Goal: Information Seeking & Learning: Learn about a topic

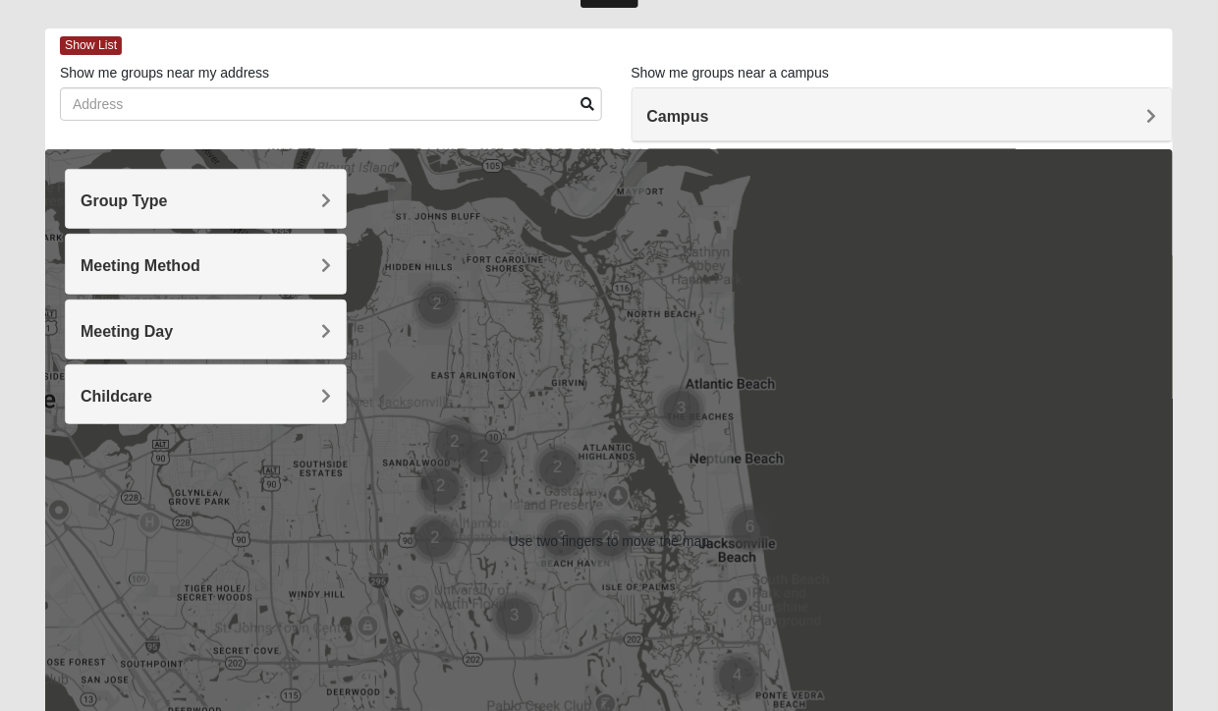
scroll to position [77, 0]
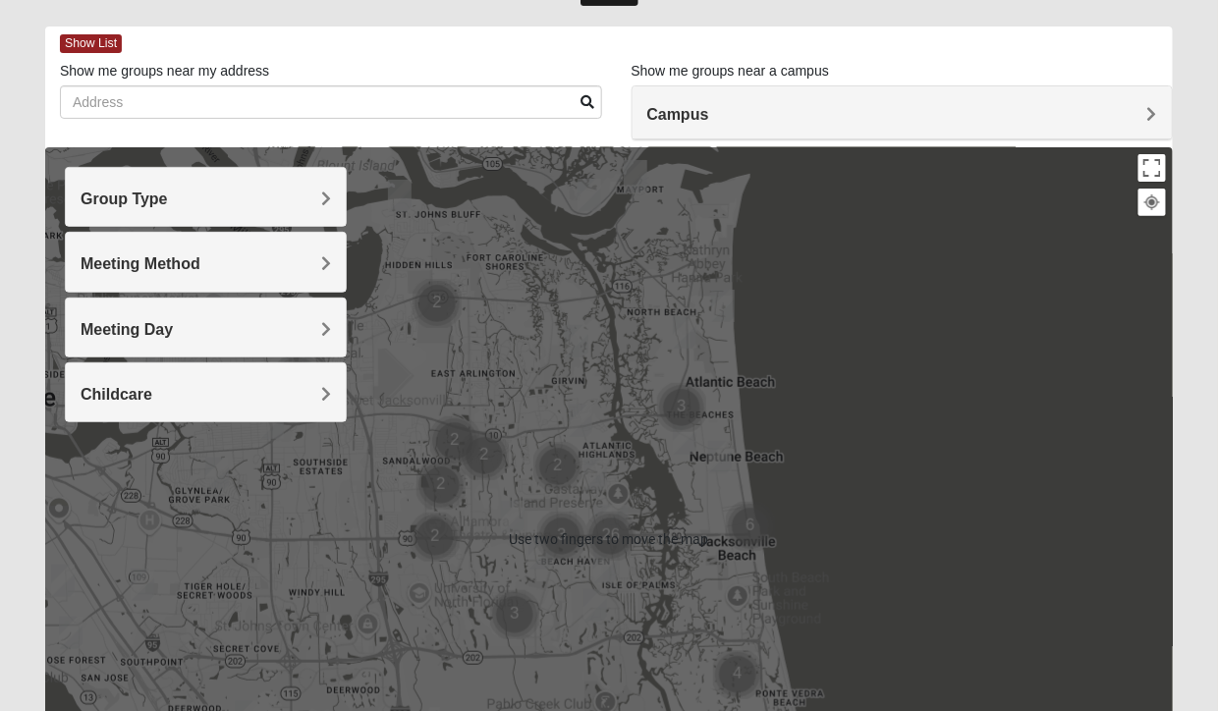
click at [308, 191] on h4 "Group Type" at bounding box center [206, 199] width 250 height 19
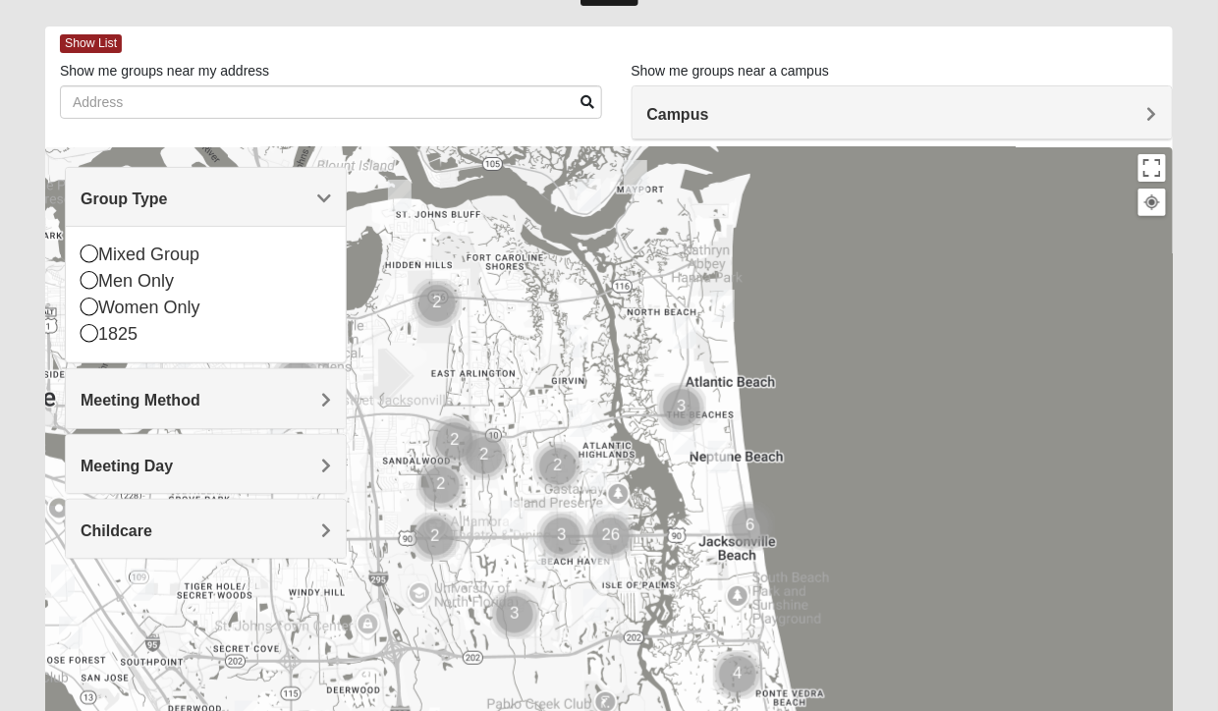
click at [95, 309] on icon at bounding box center [90, 307] width 18 height 18
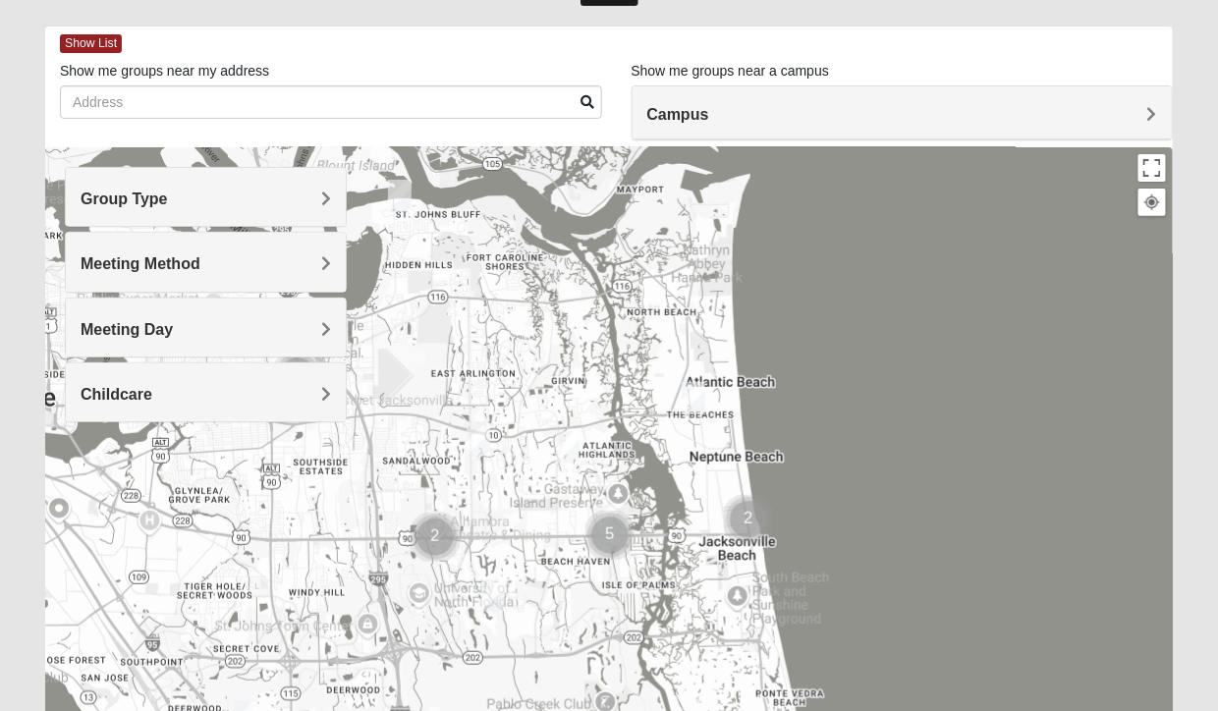
click at [371, 257] on div at bounding box center [609, 540] width 1128 height 786
click at [331, 248] on div "Meeting Method" at bounding box center [206, 262] width 280 height 58
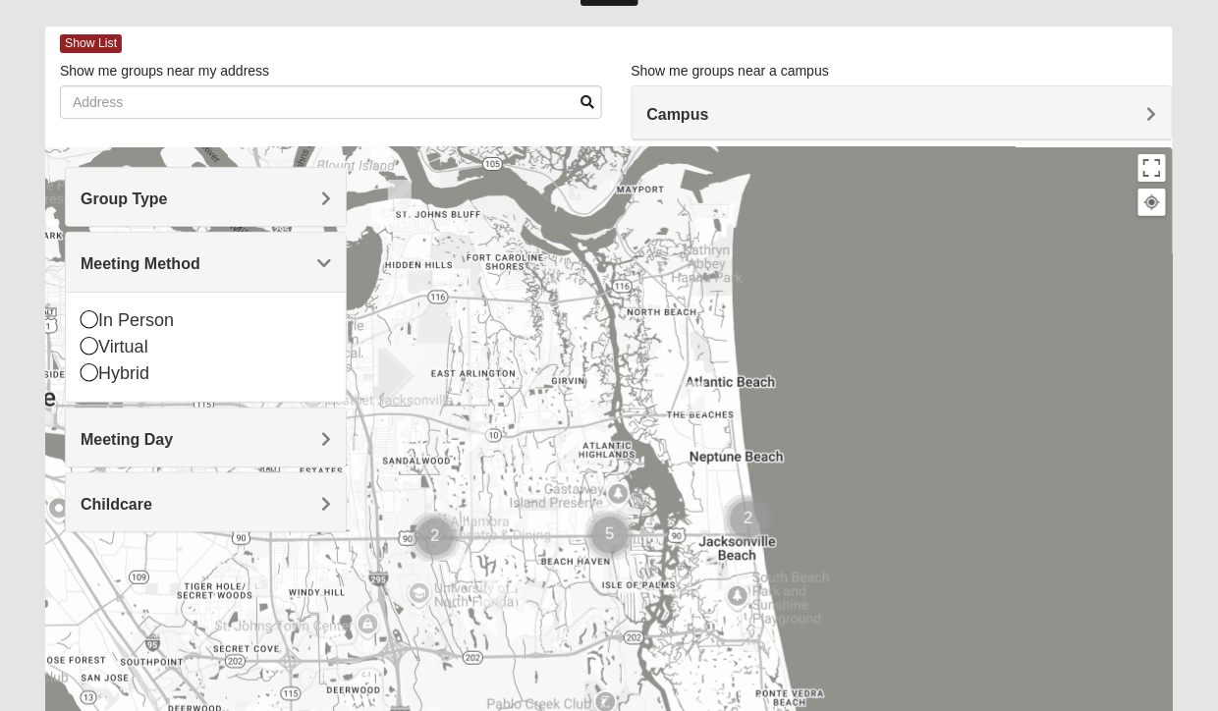
click at [89, 307] on div "In Person" at bounding box center [206, 320] width 250 height 27
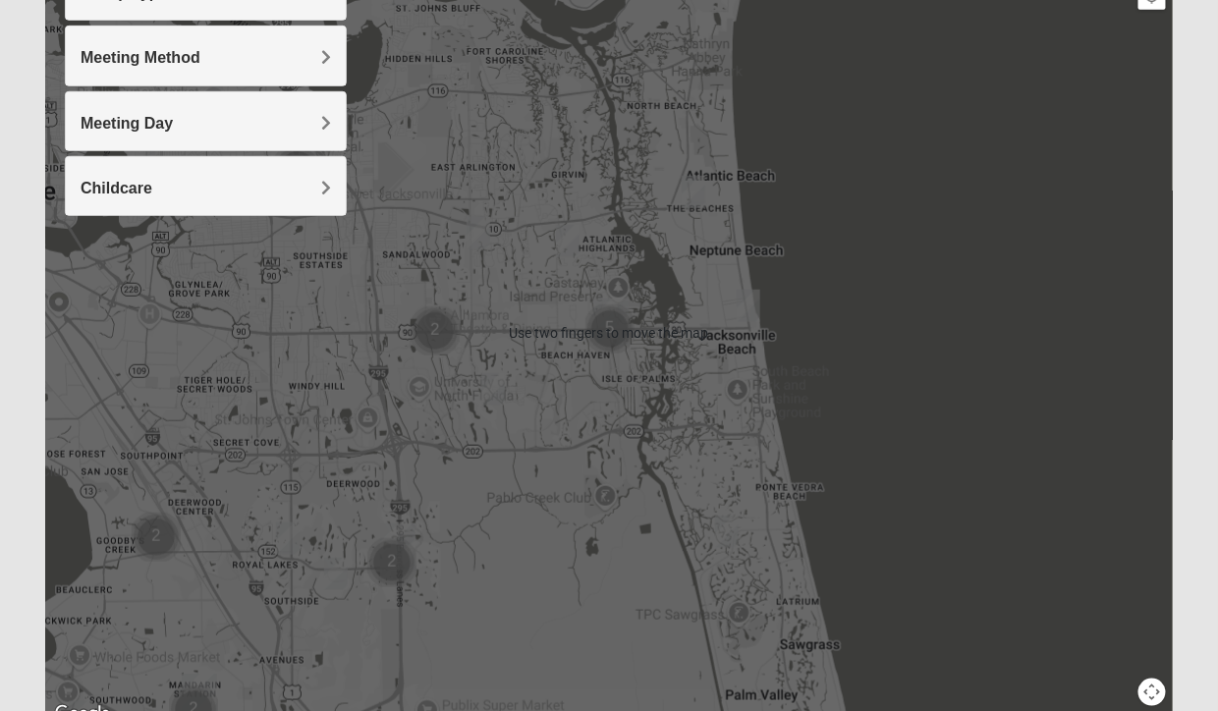
scroll to position [283, 0]
click at [307, 191] on h4 "Childcare" at bounding box center [206, 188] width 250 height 19
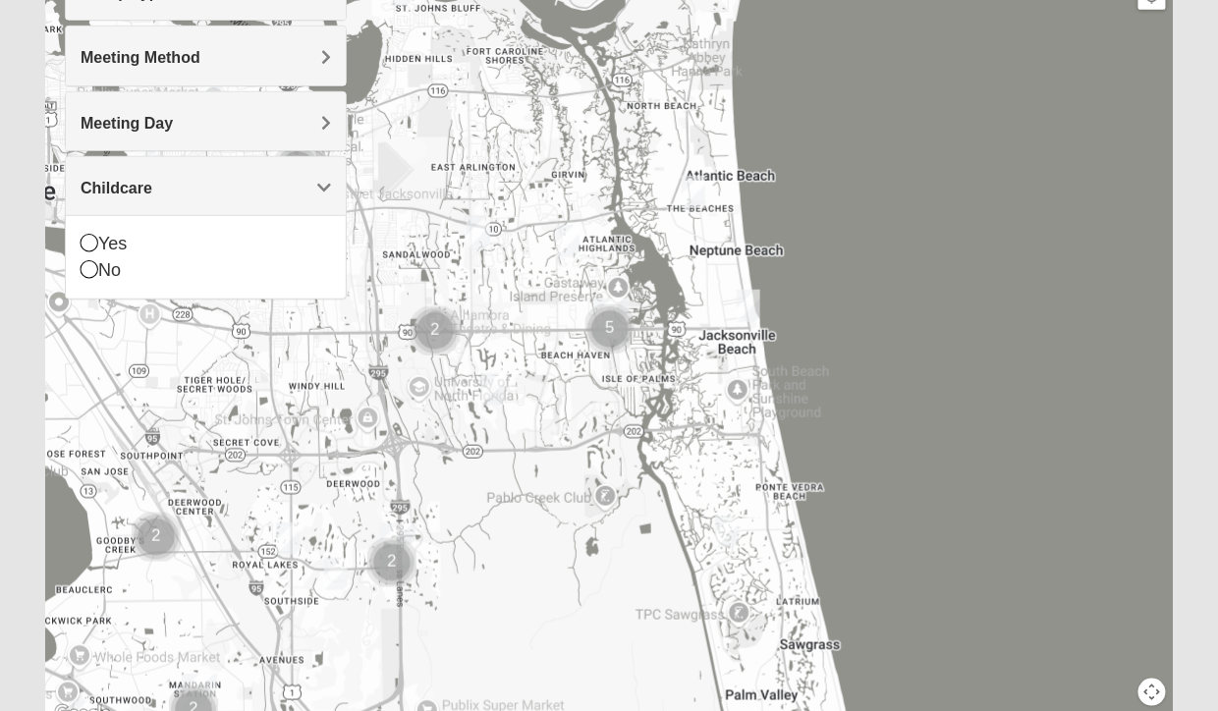
click at [94, 277] on div "No" at bounding box center [206, 270] width 250 height 27
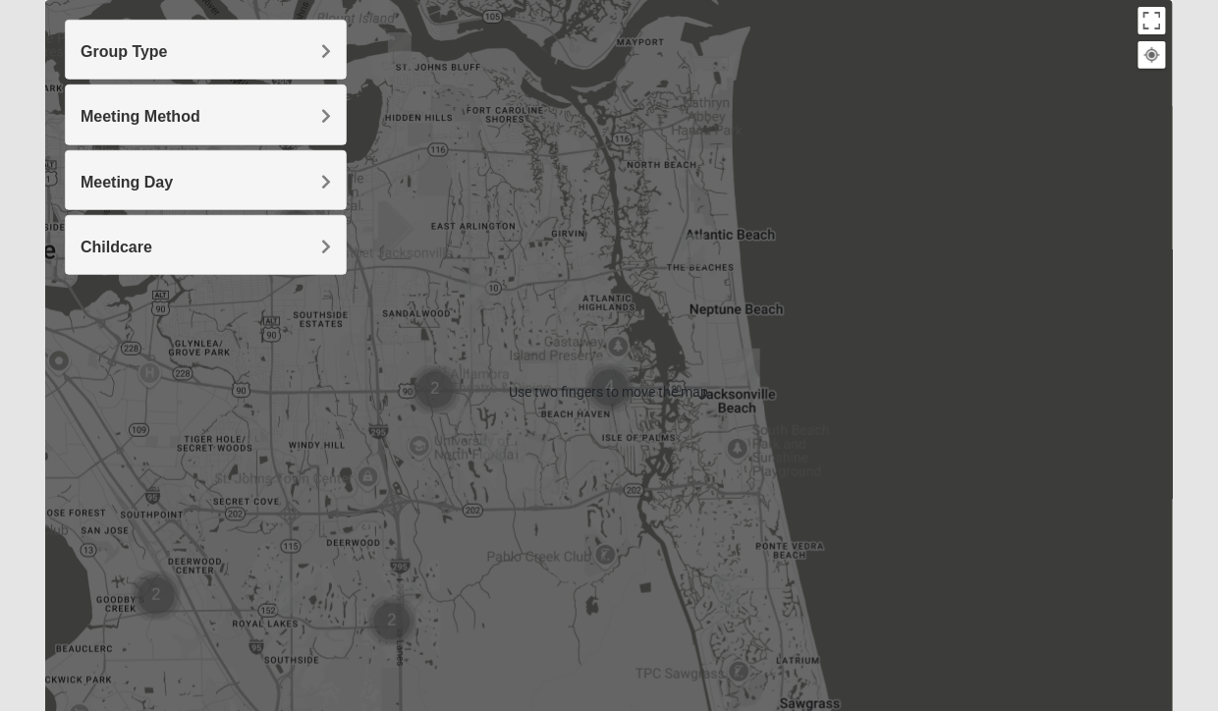
scroll to position [0, 0]
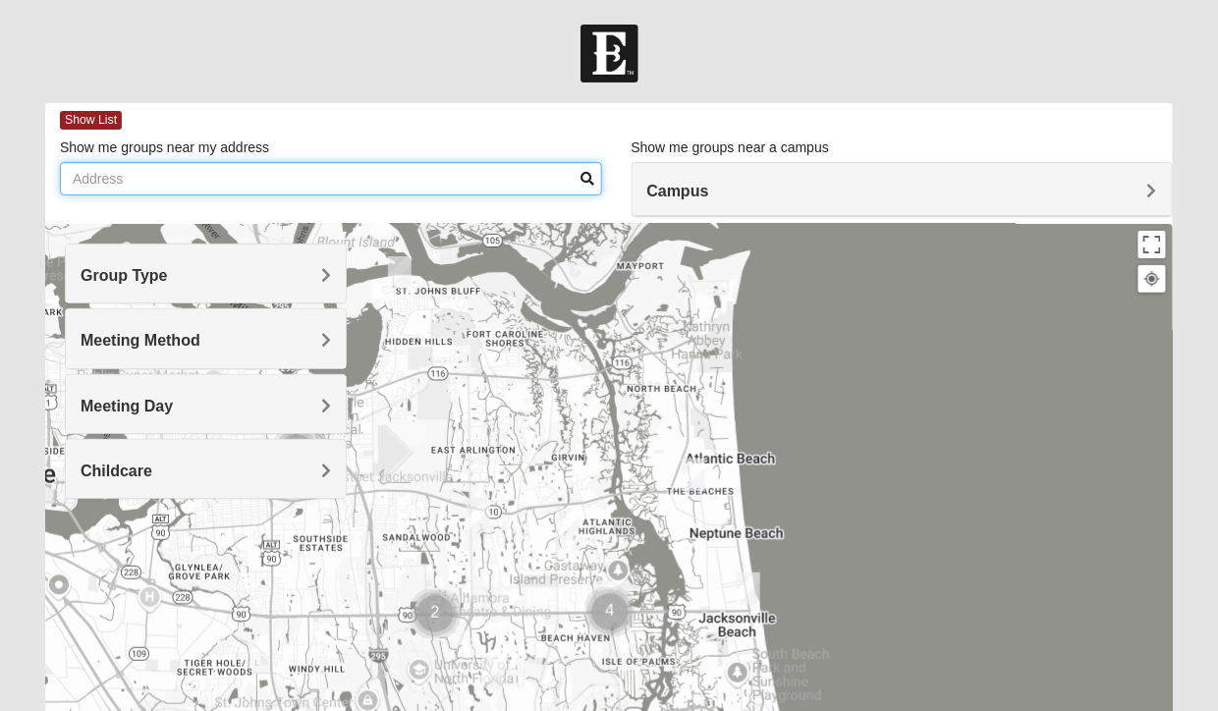
click at [147, 179] on input "Show me groups near my address" at bounding box center [331, 178] width 542 height 33
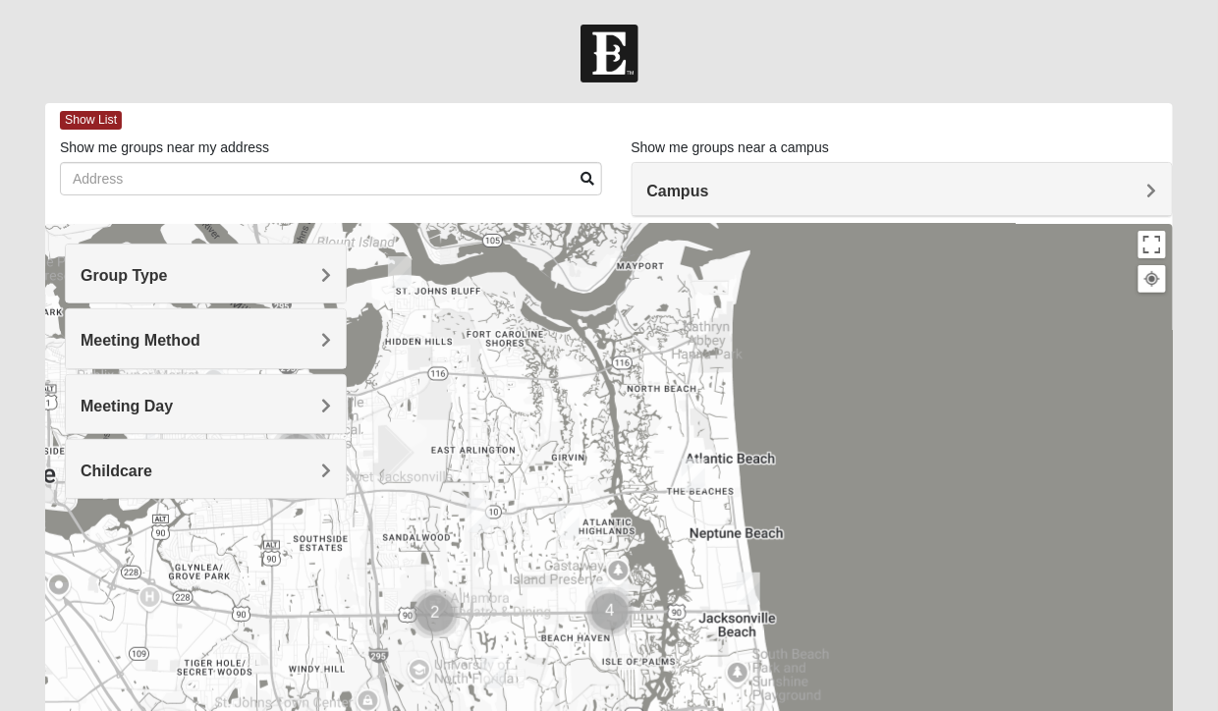
click at [103, 116] on span "Show List" at bounding box center [91, 120] width 62 height 19
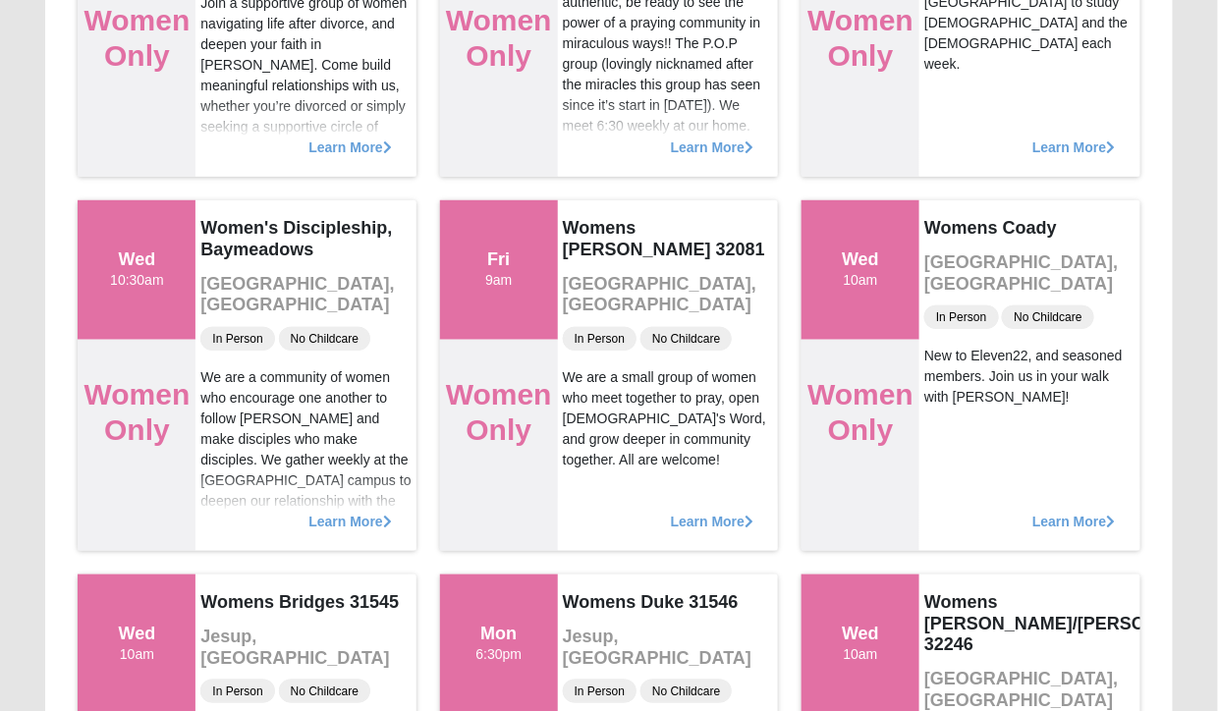
scroll to position [4543, 0]
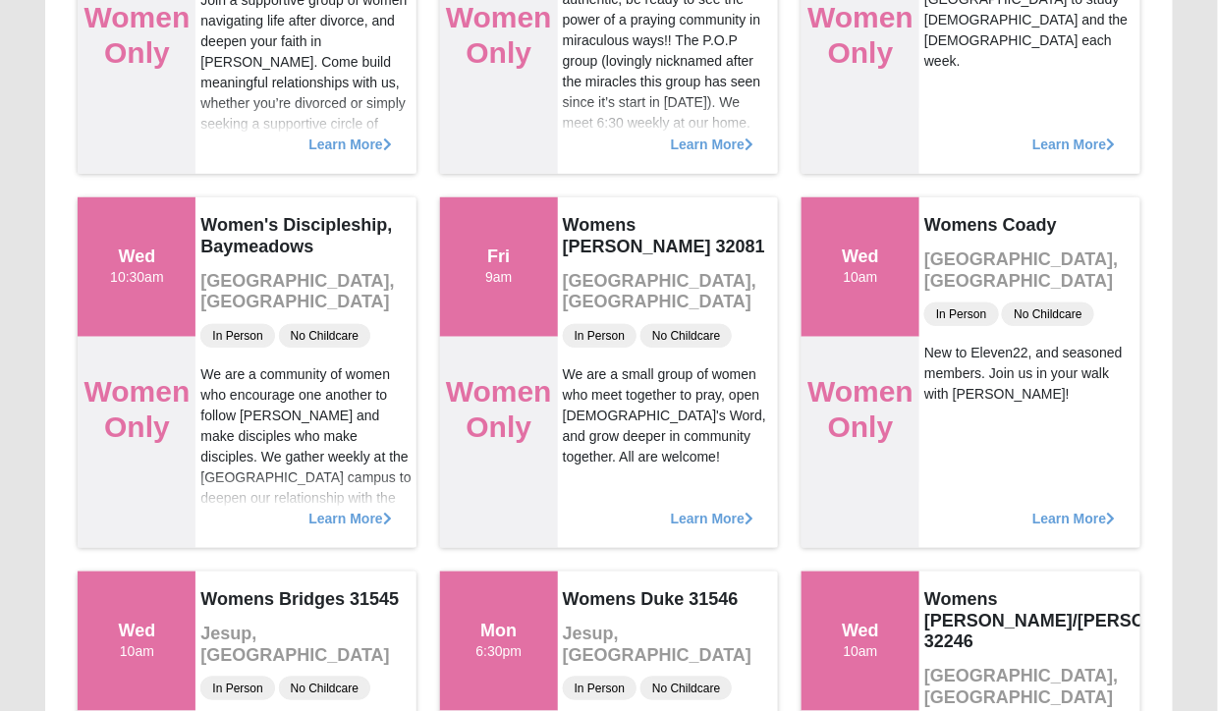
click at [1076, 509] on span "Learn More" at bounding box center [1073, 509] width 83 height 0
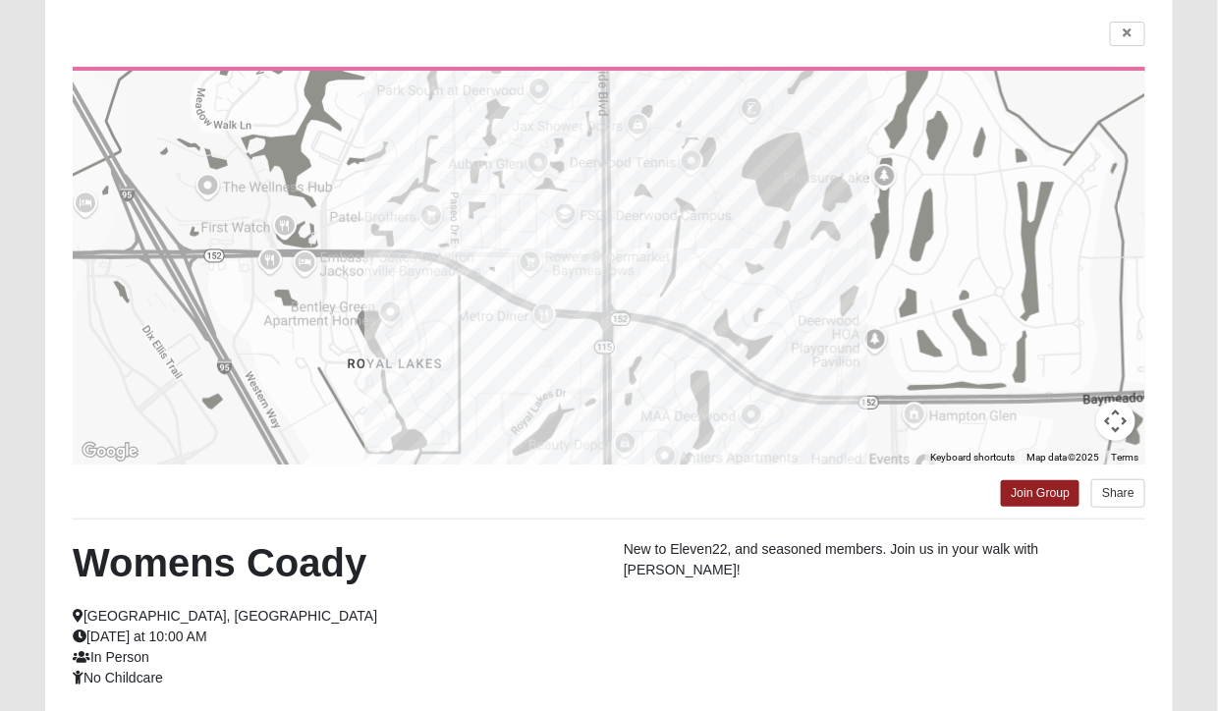
scroll to position [0, 0]
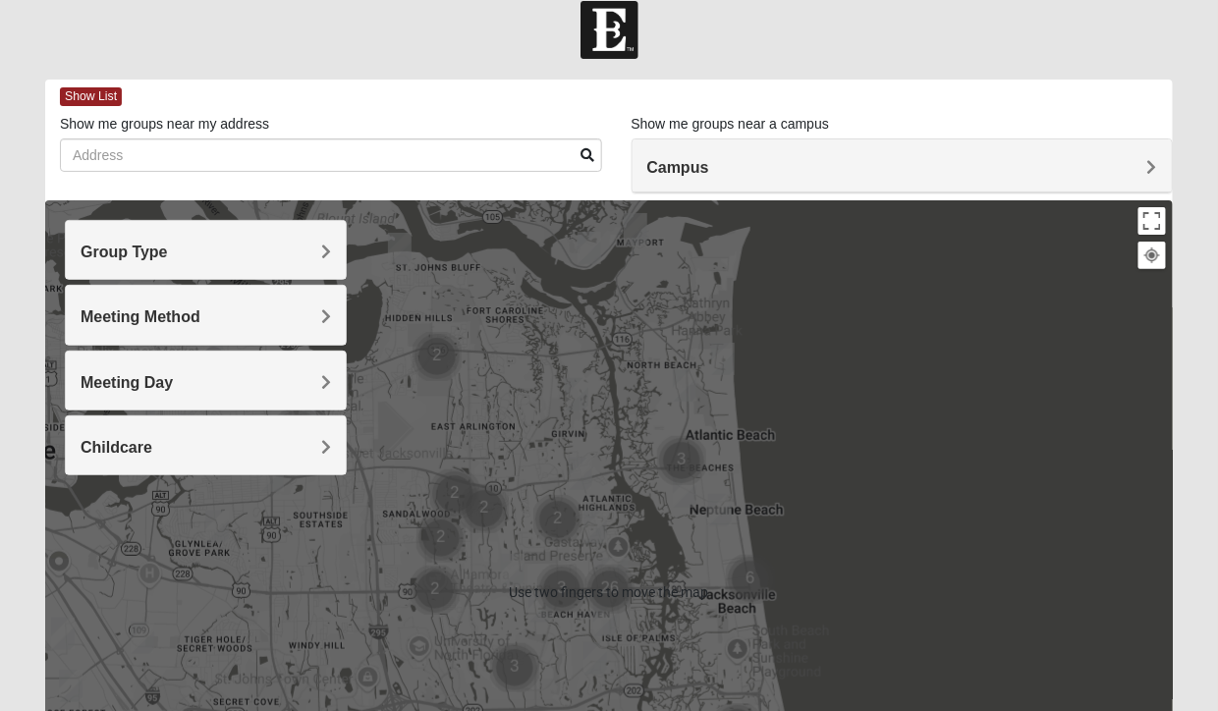
scroll to position [95, 0]
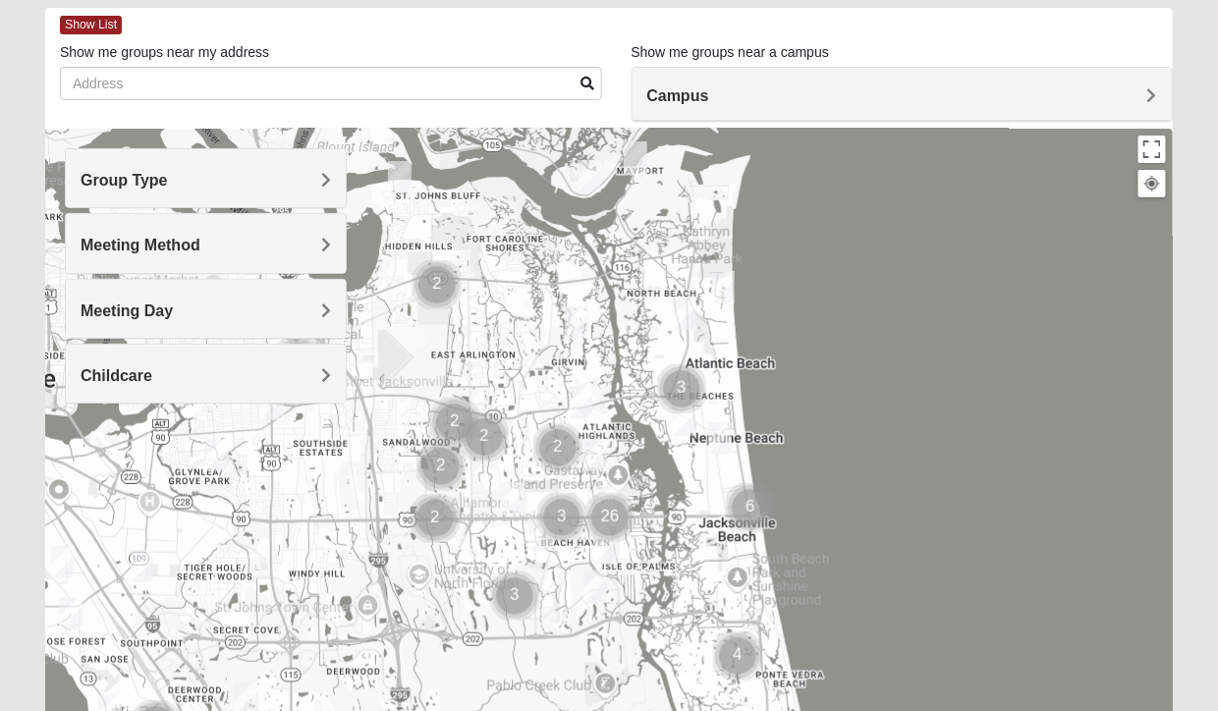
click at [317, 171] on h4 "Group Type" at bounding box center [206, 180] width 250 height 19
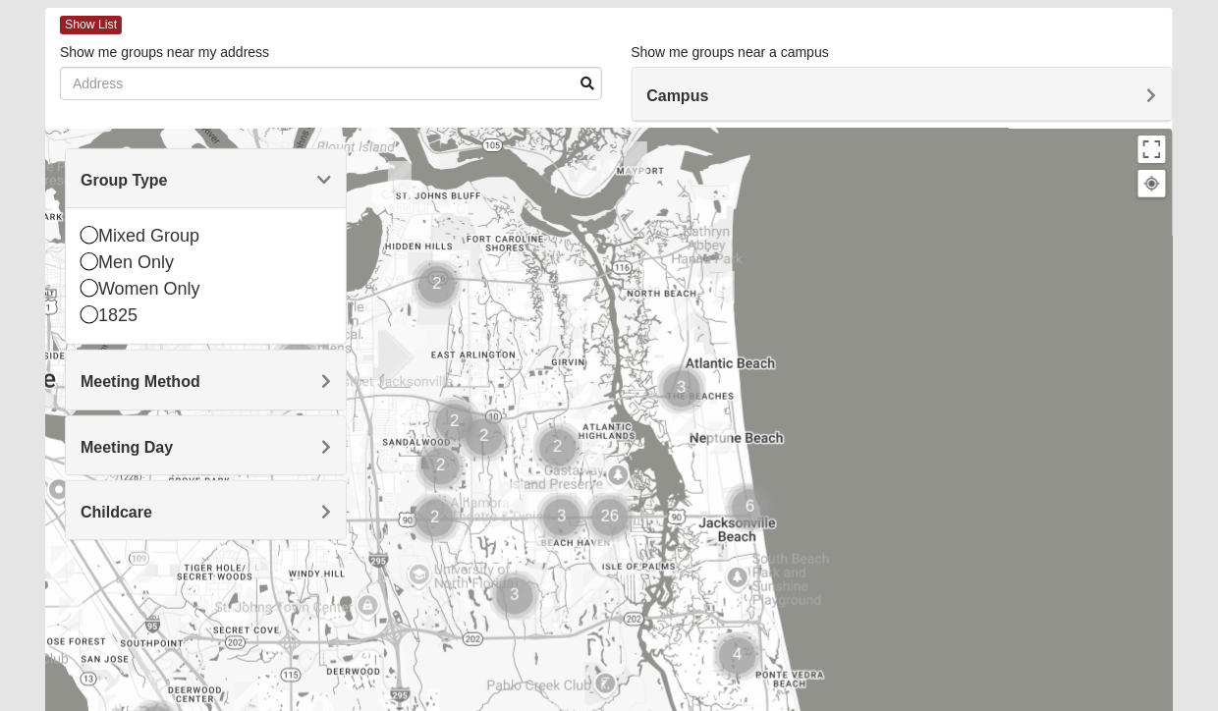
click at [87, 281] on icon at bounding box center [90, 288] width 18 height 18
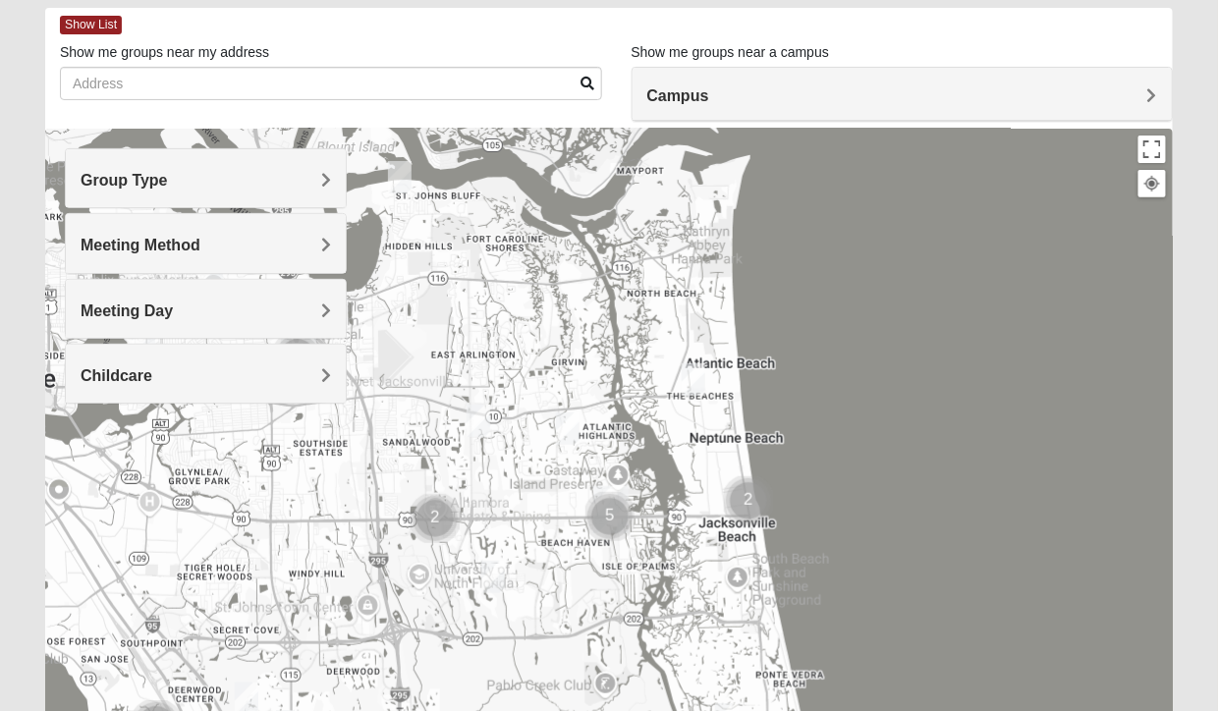
click at [332, 237] on div "Meeting Method" at bounding box center [206, 243] width 280 height 58
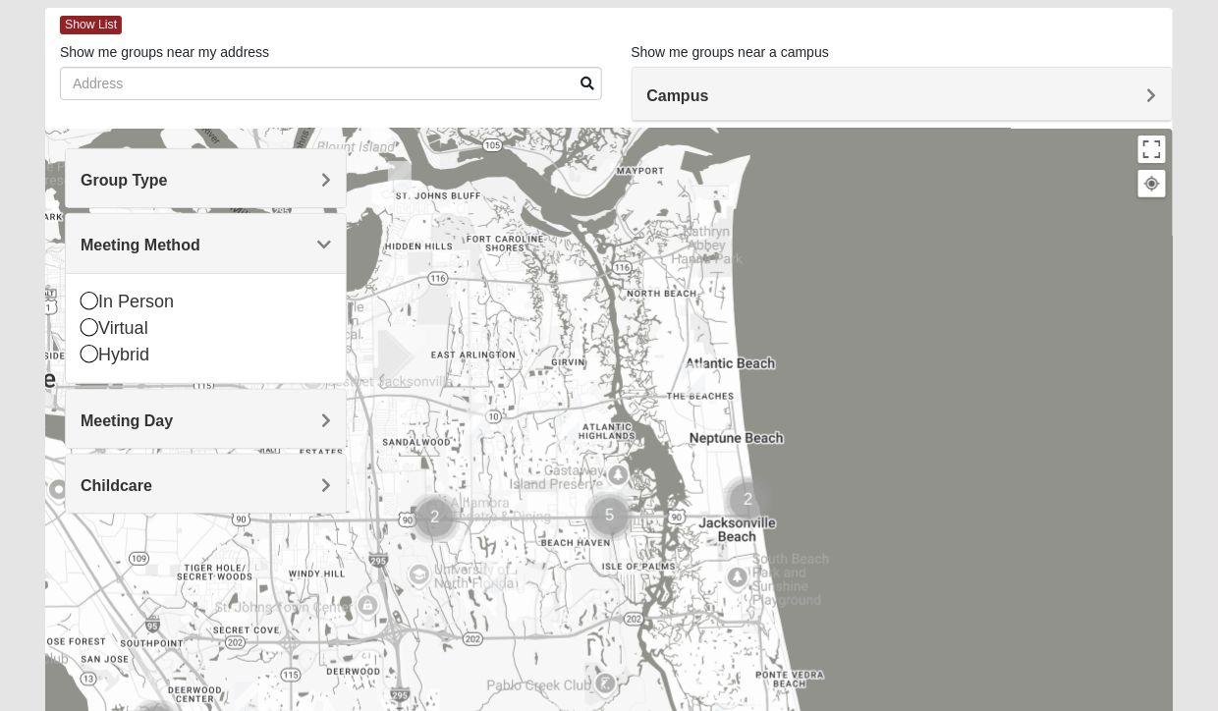
click at [85, 295] on icon at bounding box center [90, 301] width 18 height 18
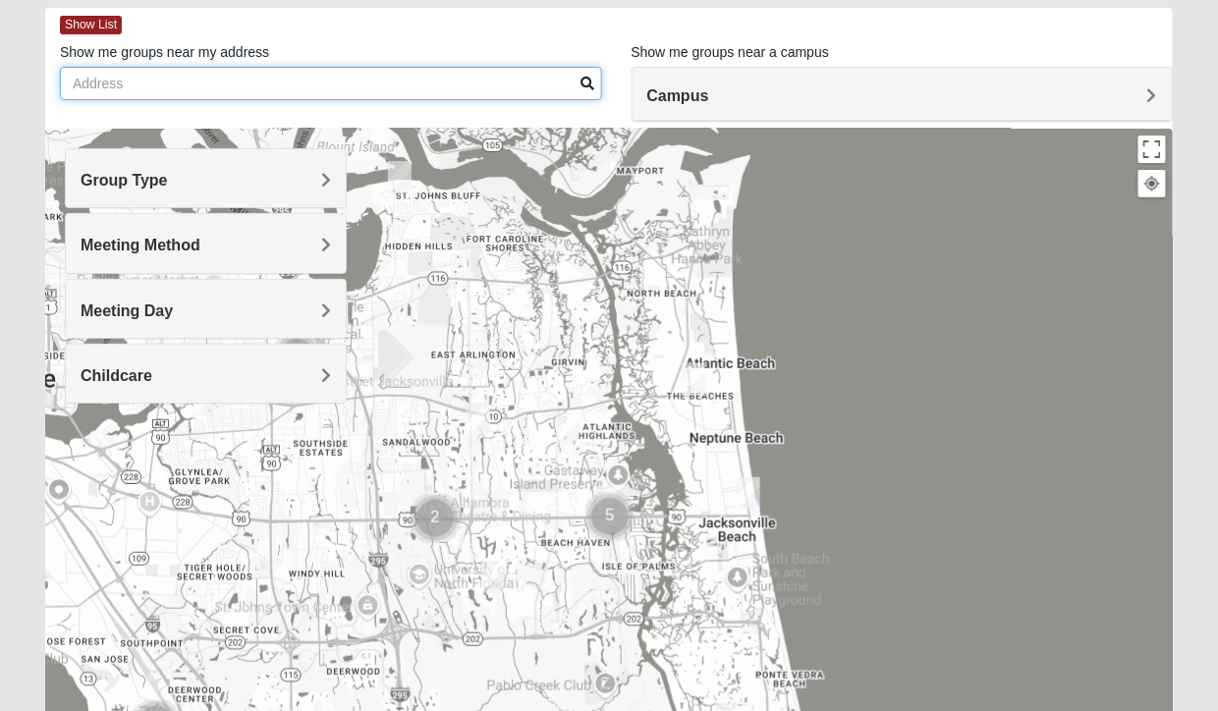
click at [339, 87] on input "Show me groups near my address" at bounding box center [331, 83] width 542 height 33
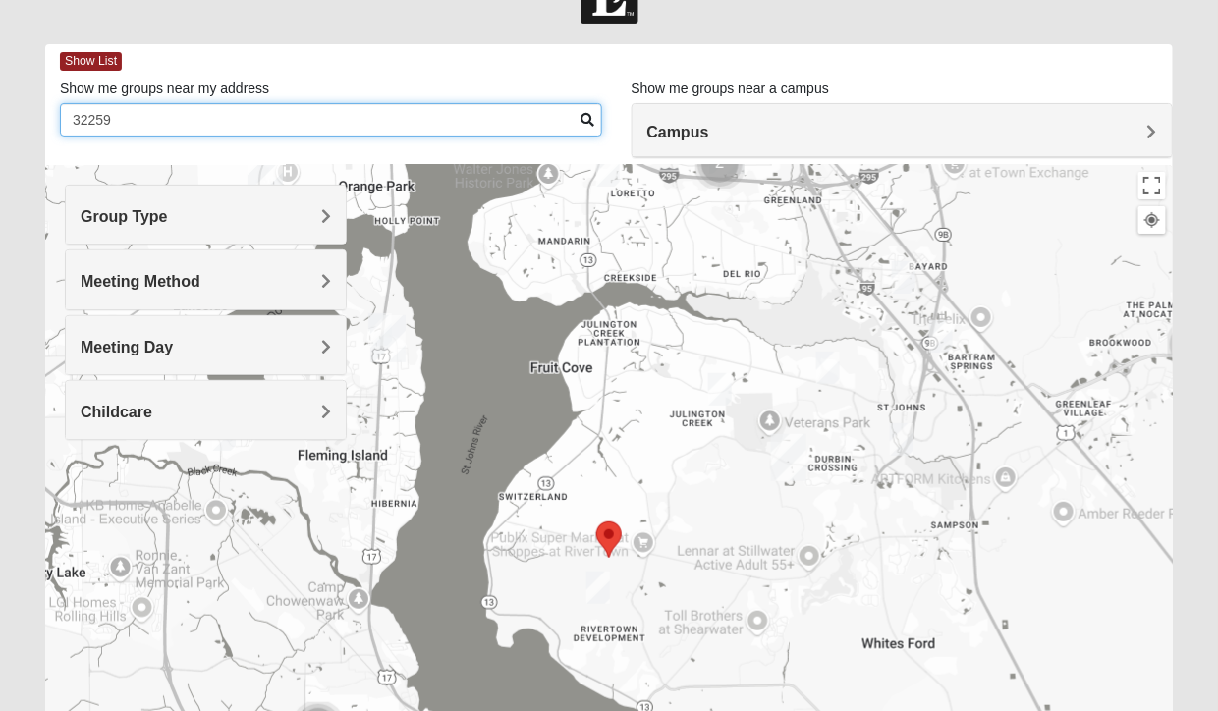
scroll to position [64, 0]
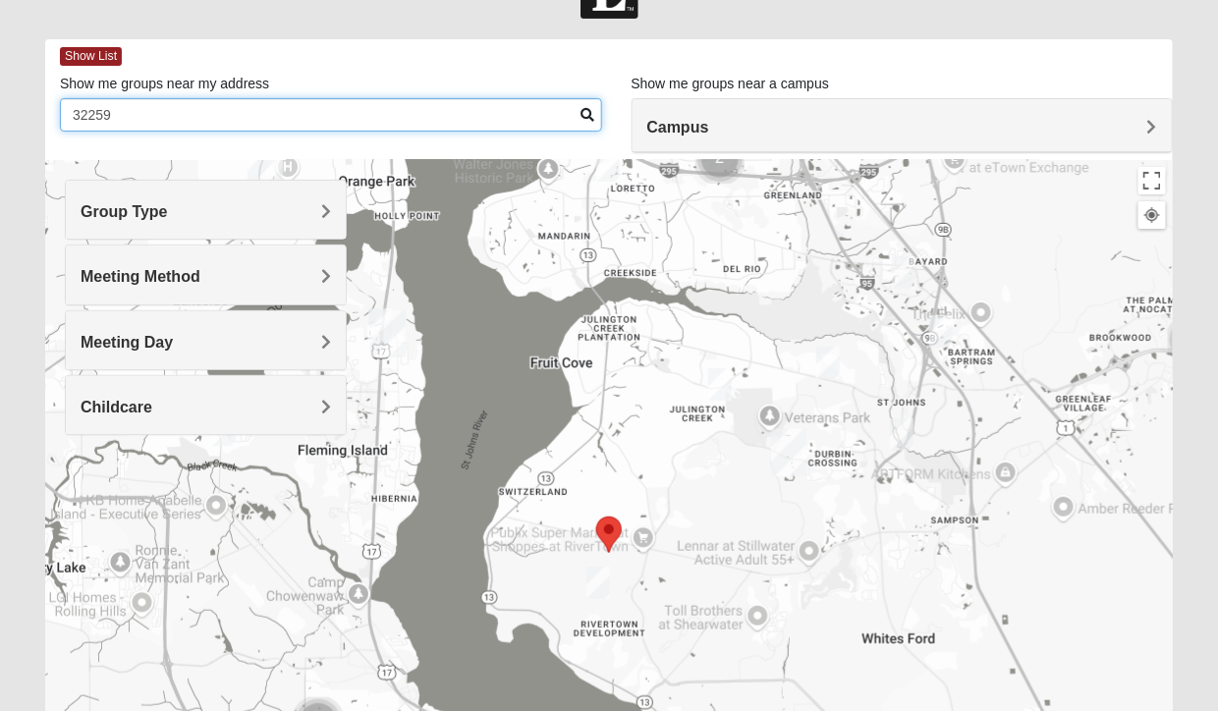
type input "32259"
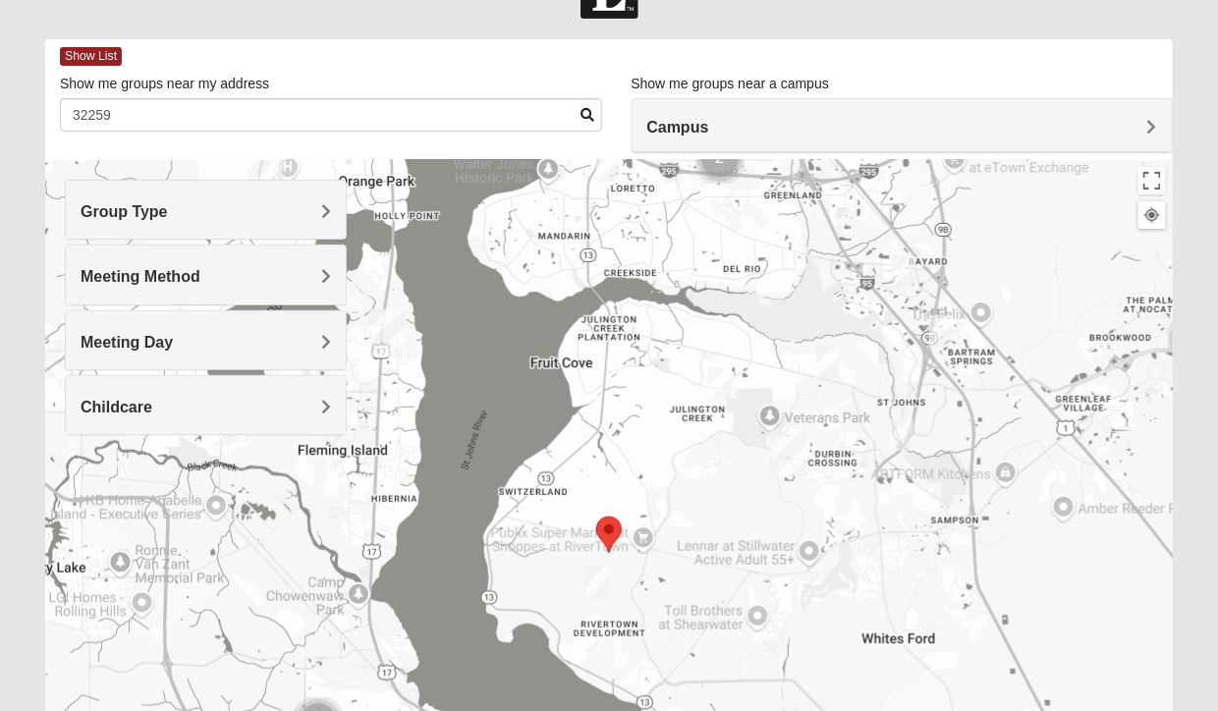
click at [944, 328] on img "Womens Lopez/McCardle 32258" at bounding box center [940, 331] width 39 height 48
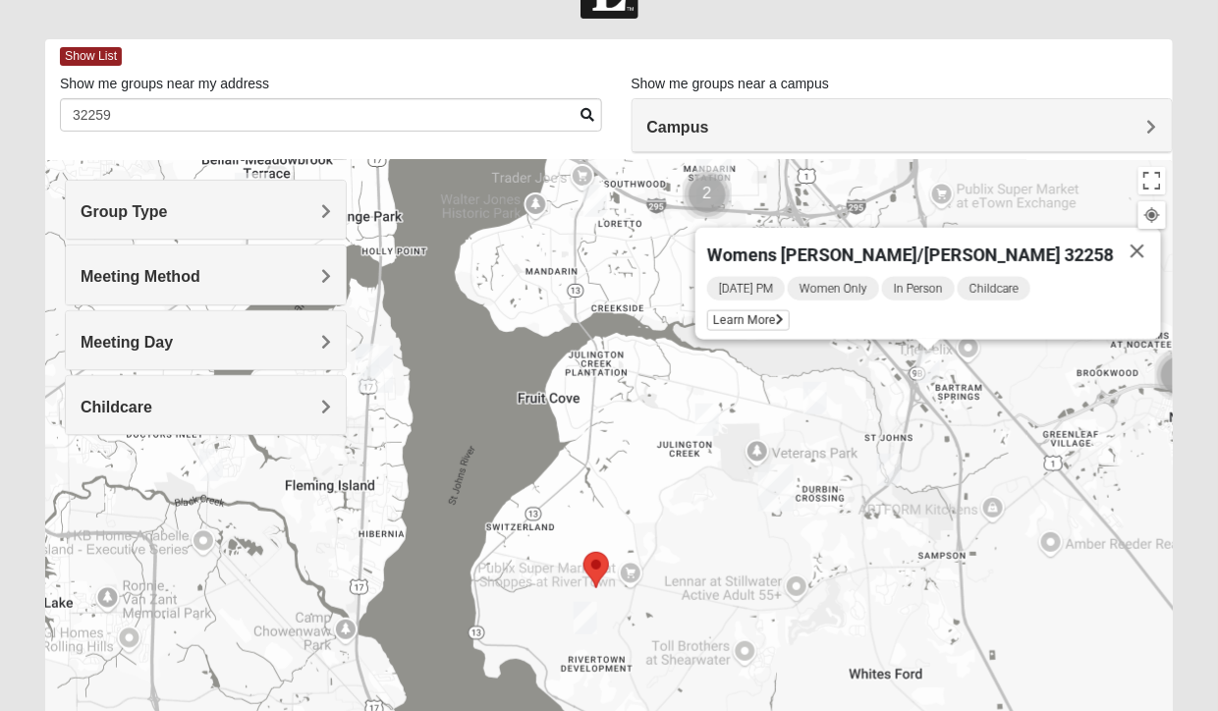
click at [969, 245] on span "Womens [PERSON_NAME]/[PERSON_NAME] 32258" at bounding box center [910, 255] width 407 height 21
click at [790, 316] on span "Learn More" at bounding box center [748, 320] width 83 height 21
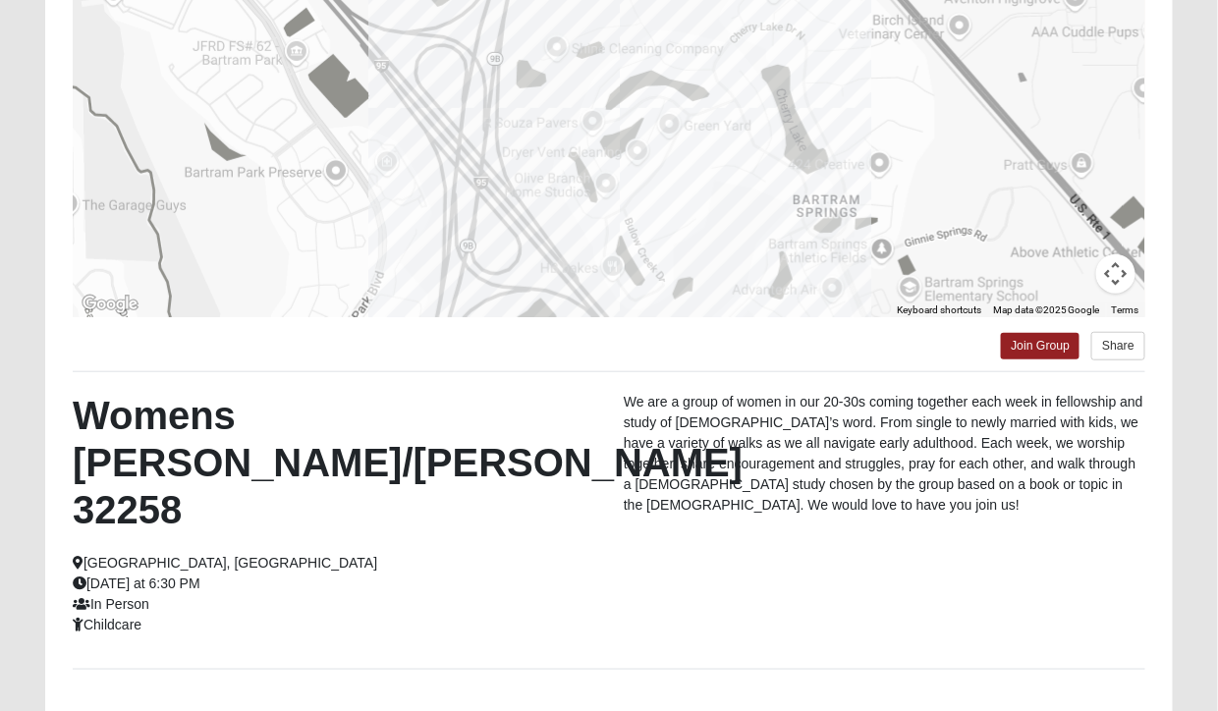
scroll to position [0, 0]
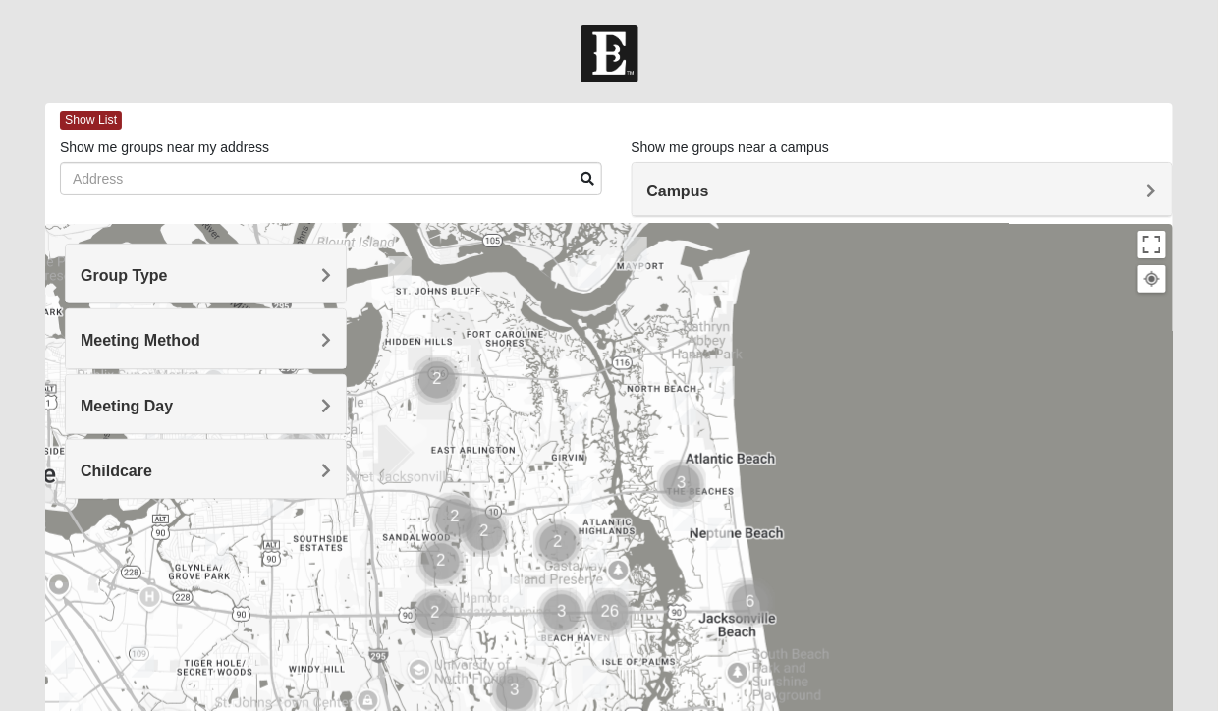
click at [324, 264] on div "Group Type" at bounding box center [206, 274] width 280 height 58
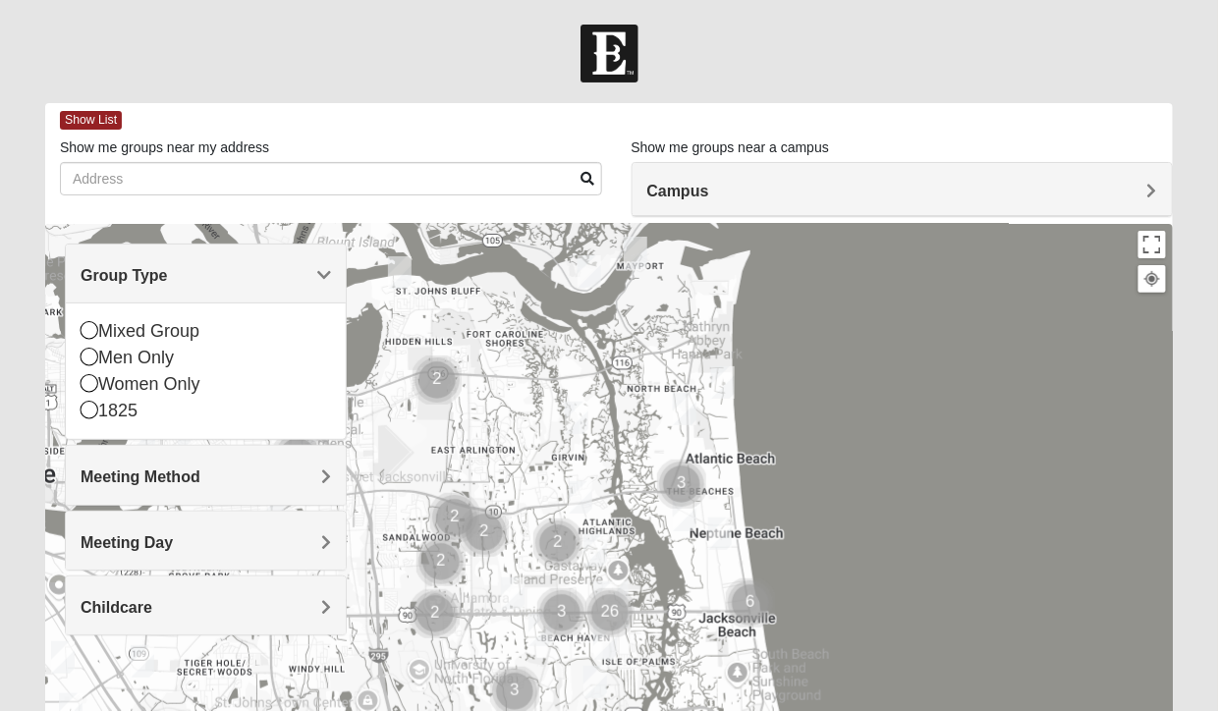
click at [84, 376] on icon at bounding box center [90, 383] width 18 height 18
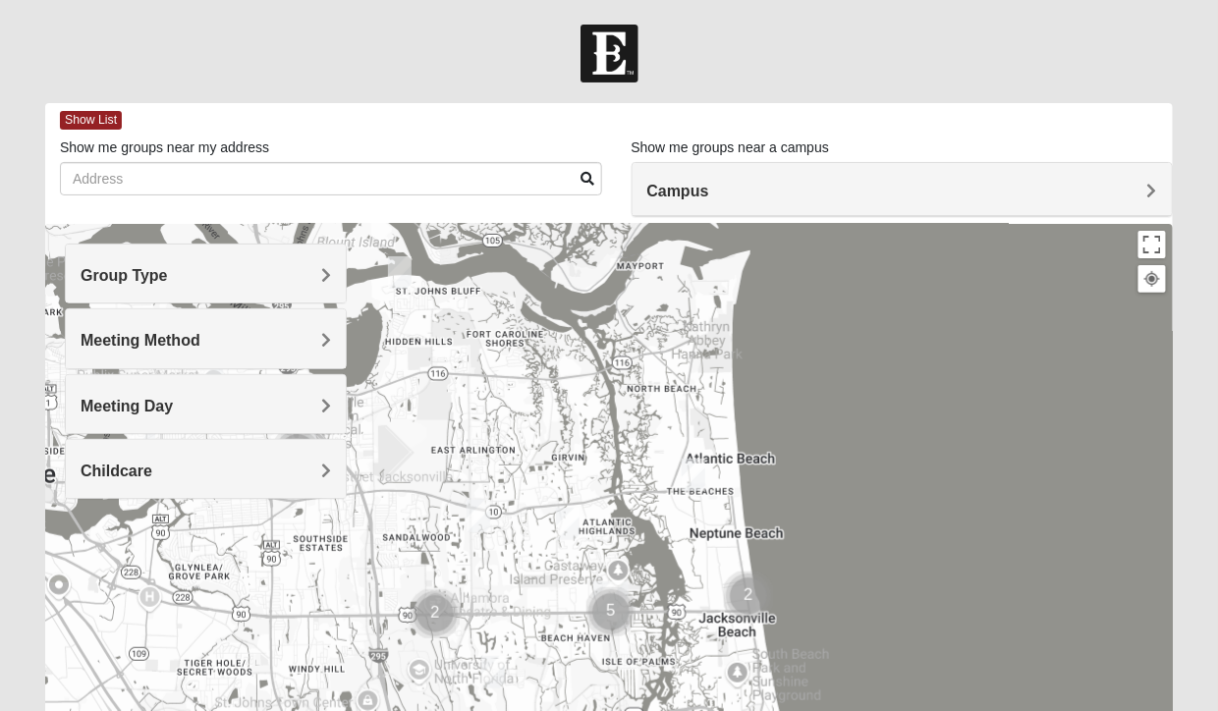
click at [312, 327] on div "Meeting Method" at bounding box center [206, 338] width 280 height 58
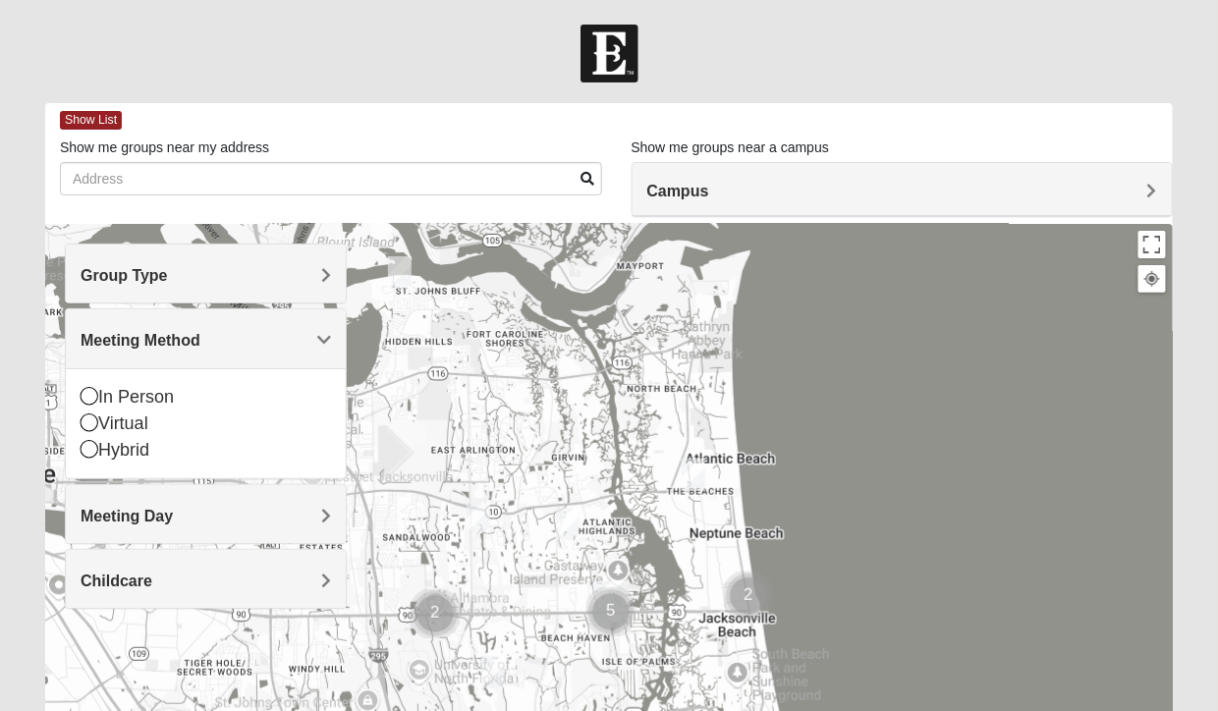
click at [91, 384] on div "In Person" at bounding box center [206, 397] width 250 height 27
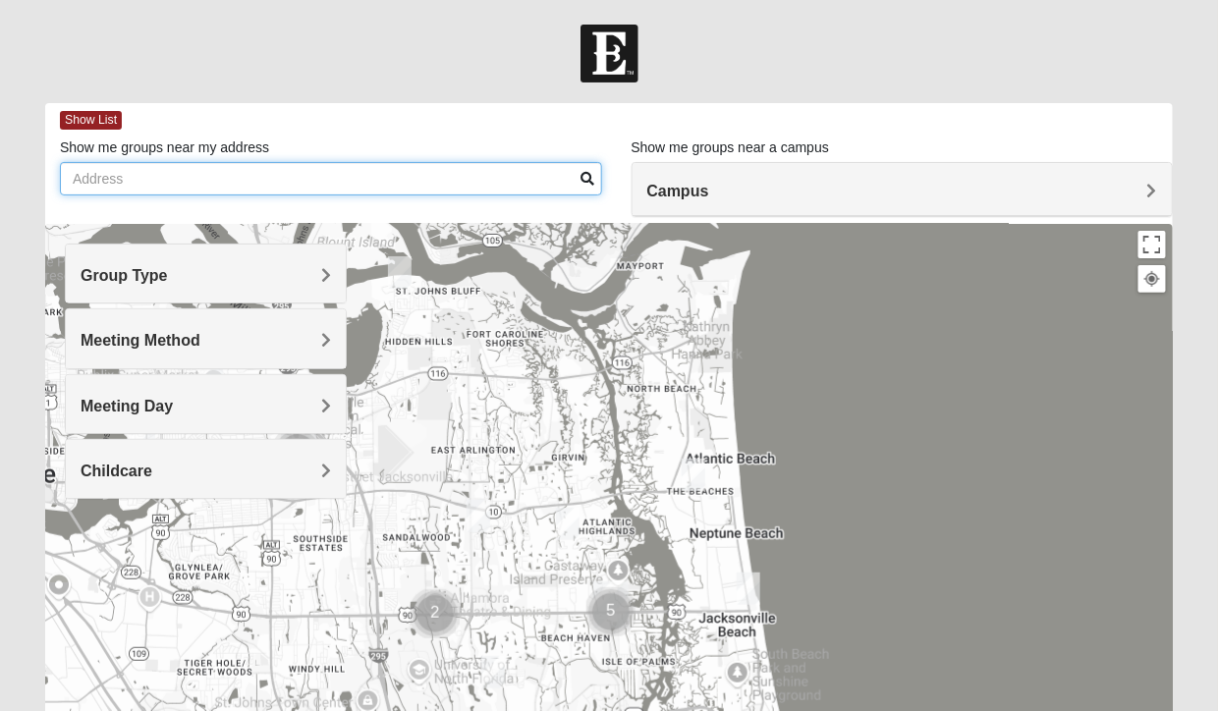
click at [202, 174] on input "Show me groups near my address" at bounding box center [331, 178] width 542 height 33
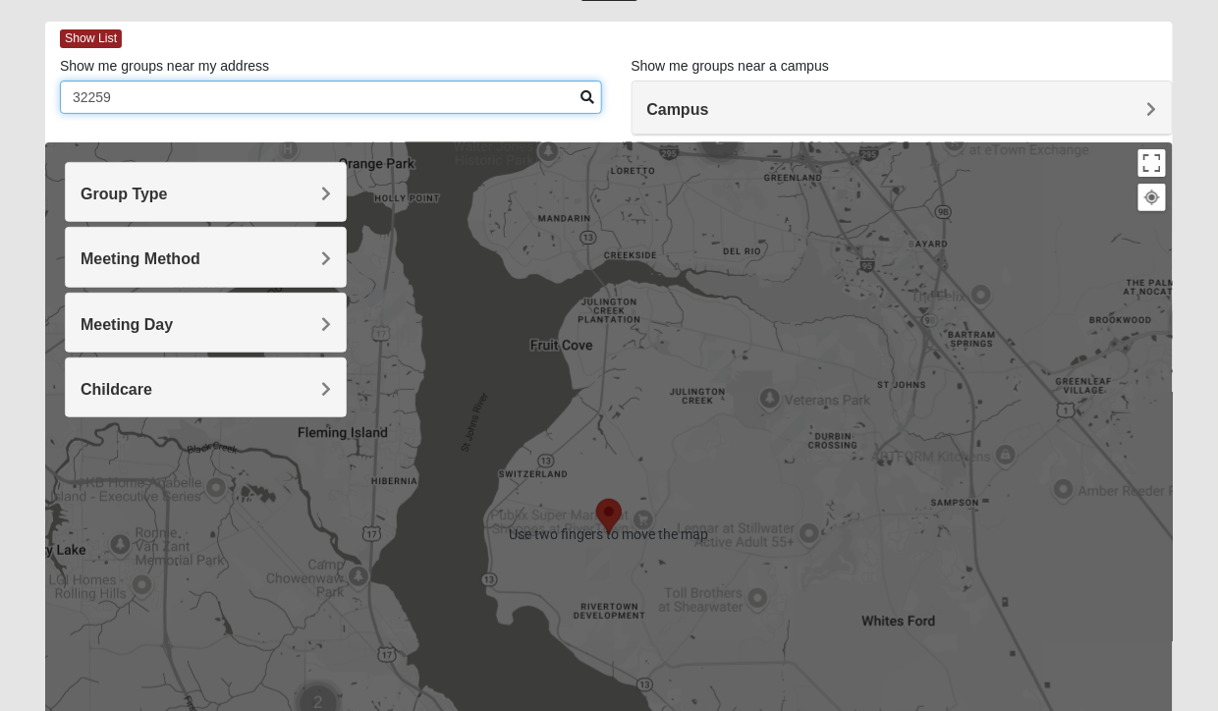
scroll to position [79, 0]
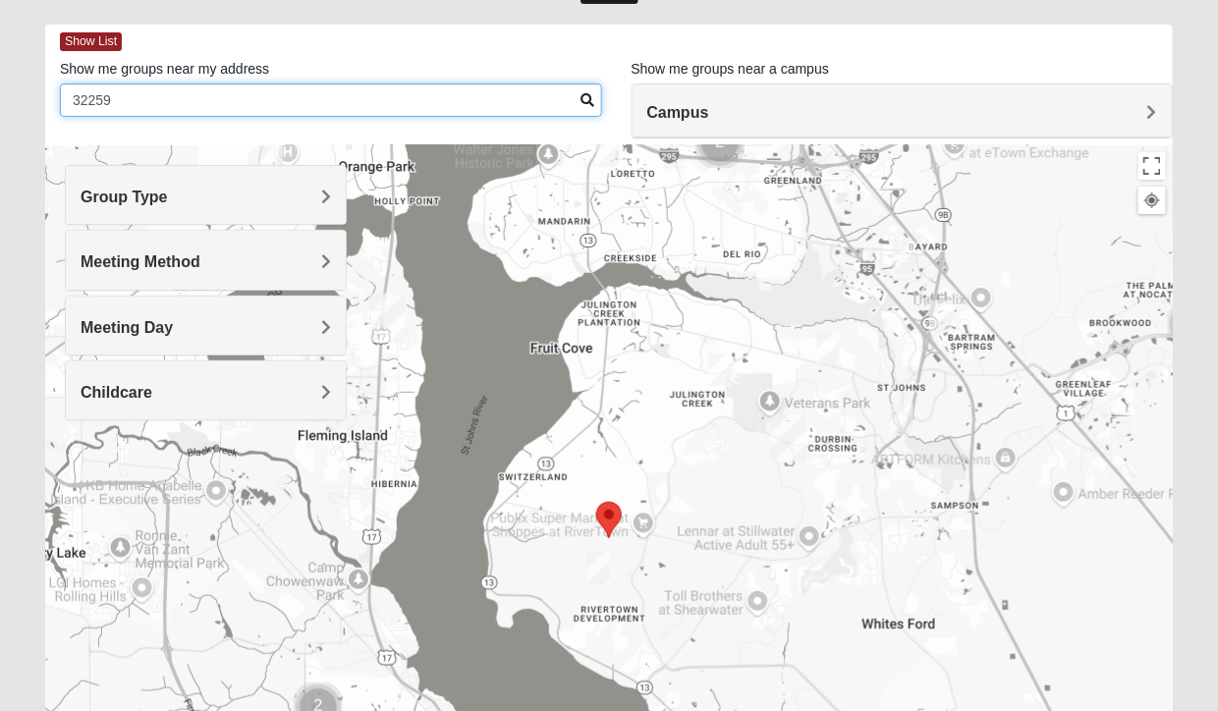
type input "32259"
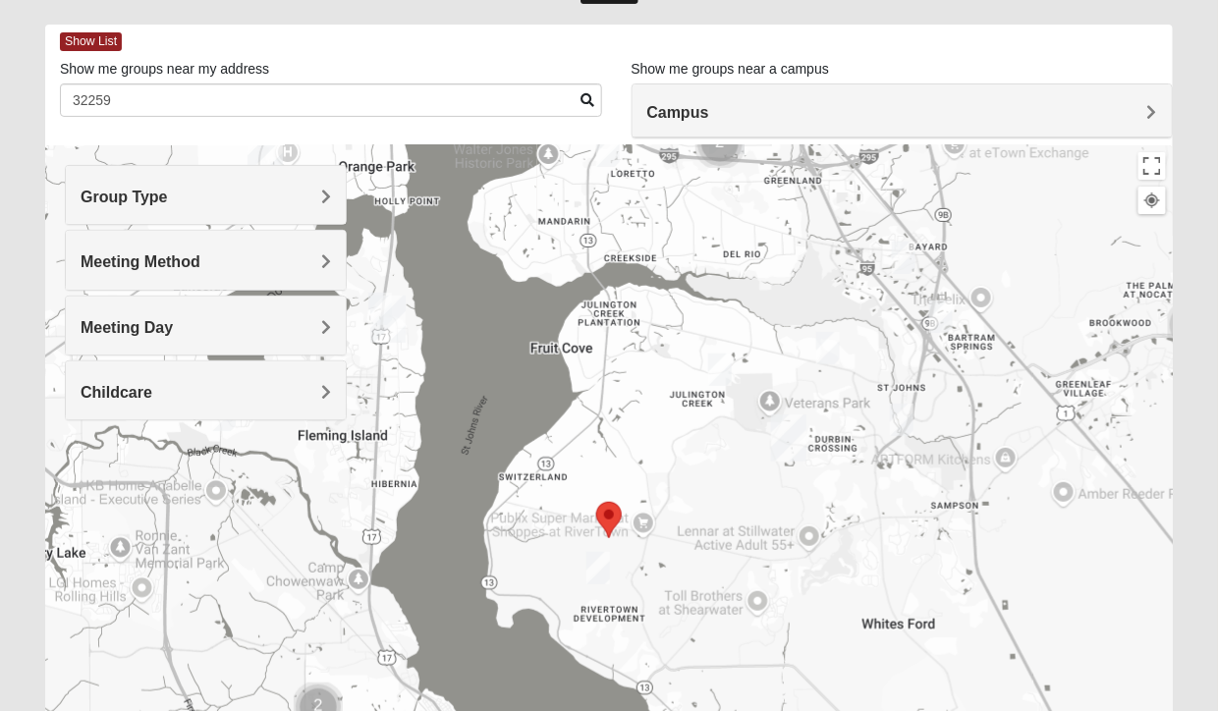
click at [836, 342] on img "Womens Urbanski 32259" at bounding box center [827, 348] width 39 height 48
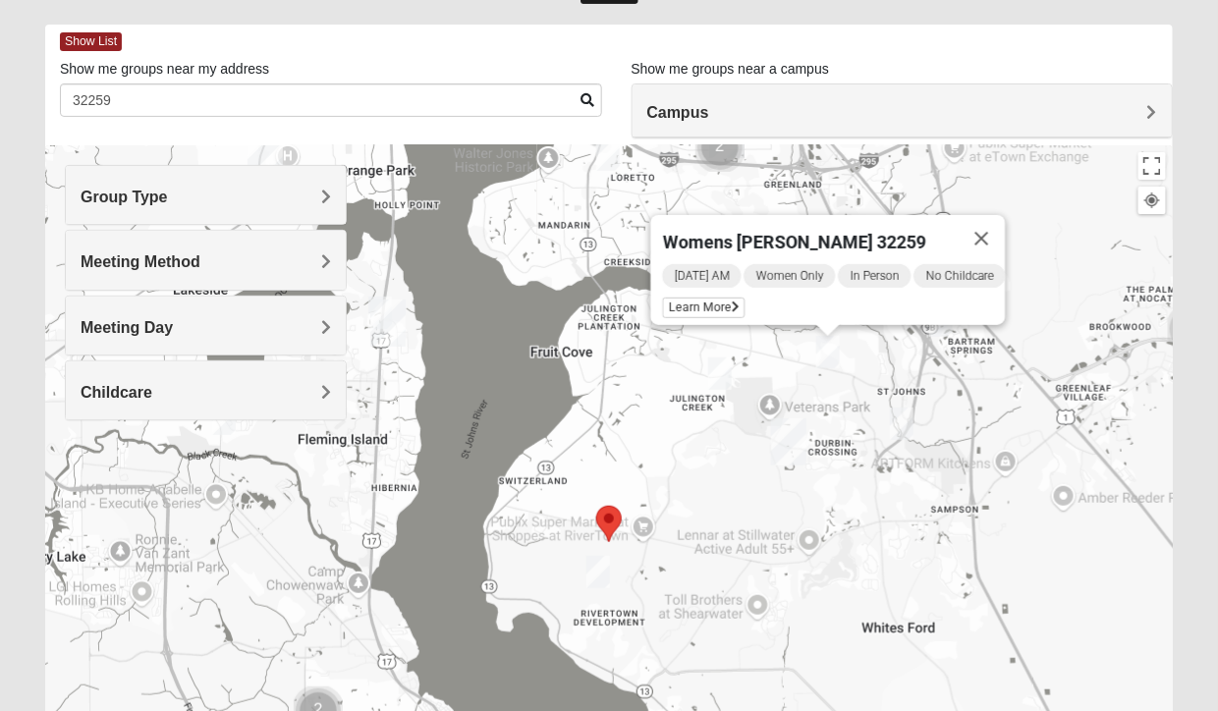
click at [696, 298] on span "Learn More" at bounding box center [704, 308] width 83 height 21
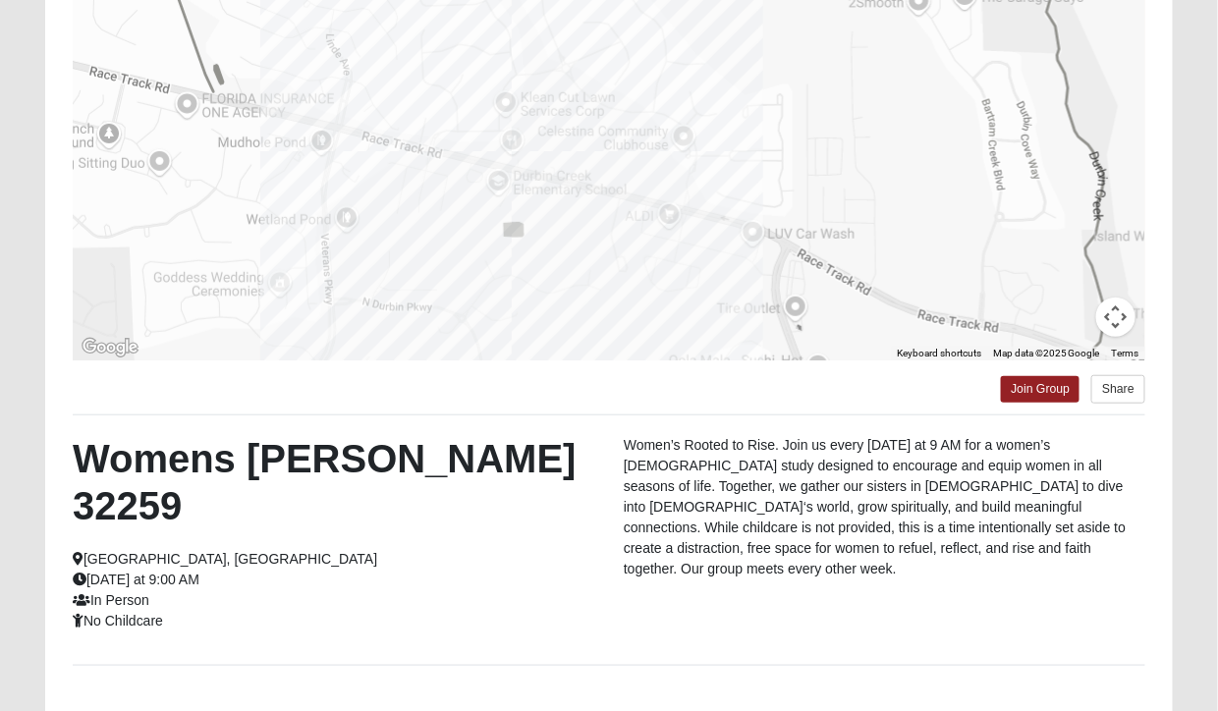
scroll to position [247, 0]
click at [1124, 387] on button "Share" at bounding box center [1118, 390] width 54 height 28
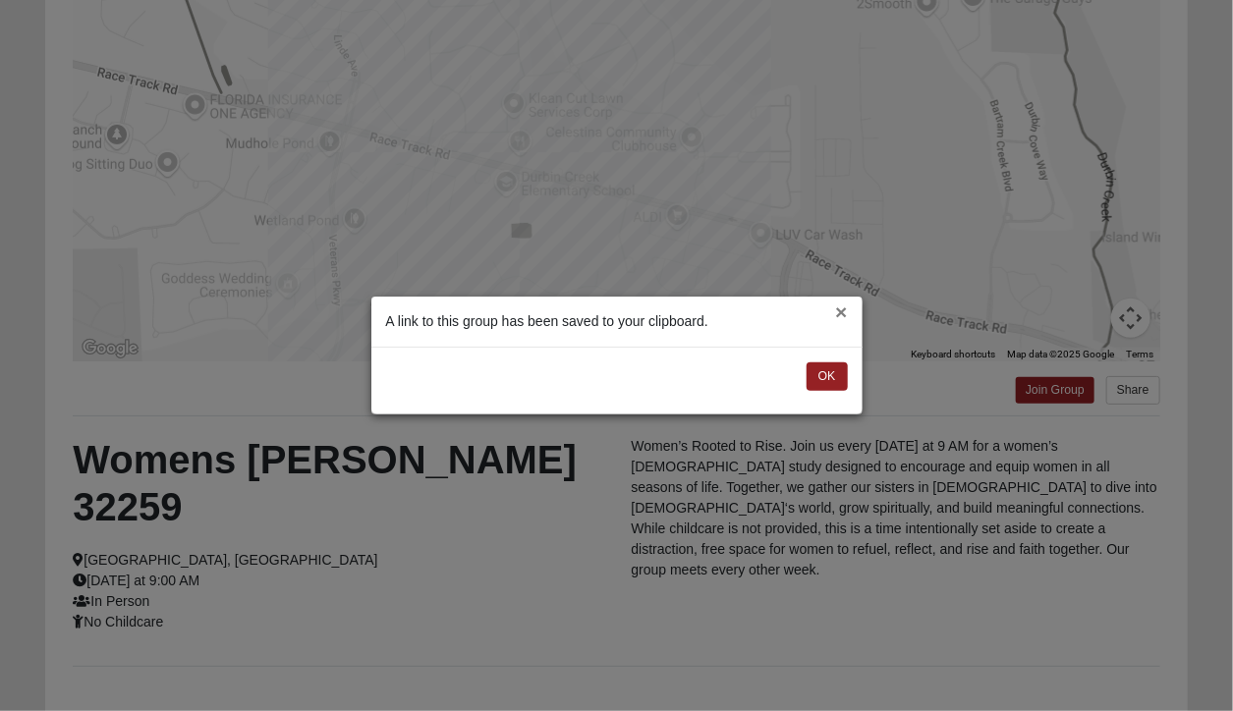
click at [838, 309] on button "×" at bounding box center [841, 312] width 12 height 21
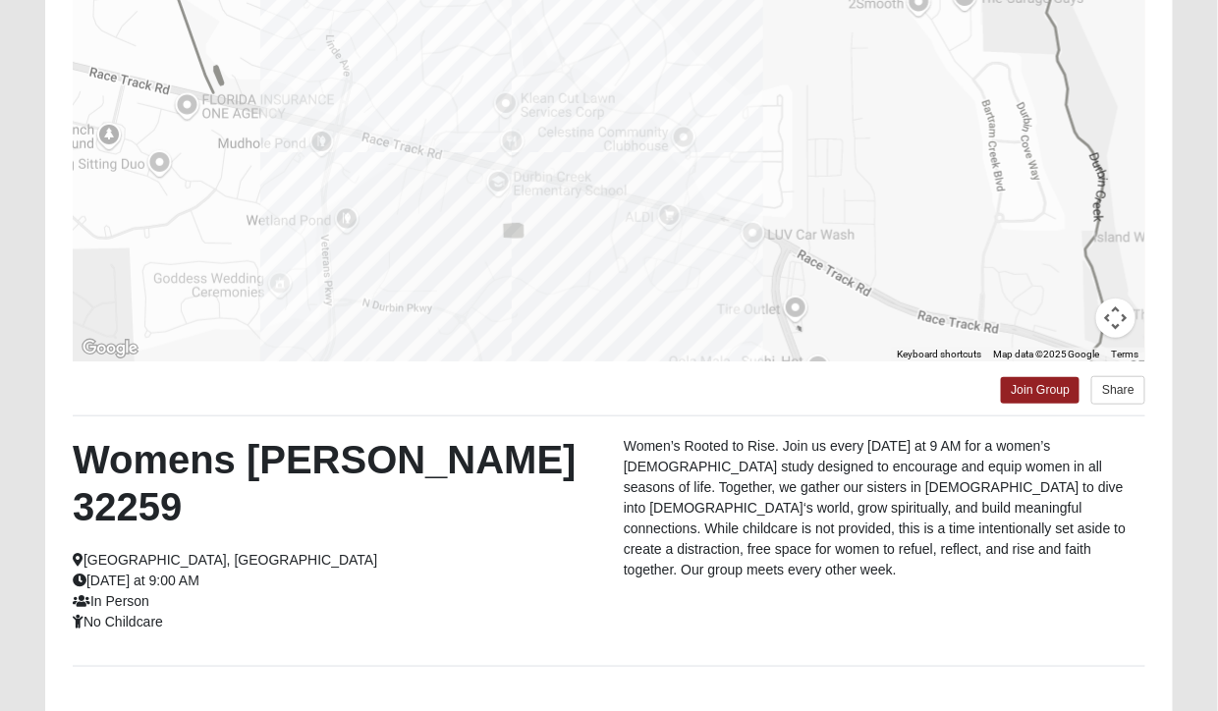
scroll to position [0, 0]
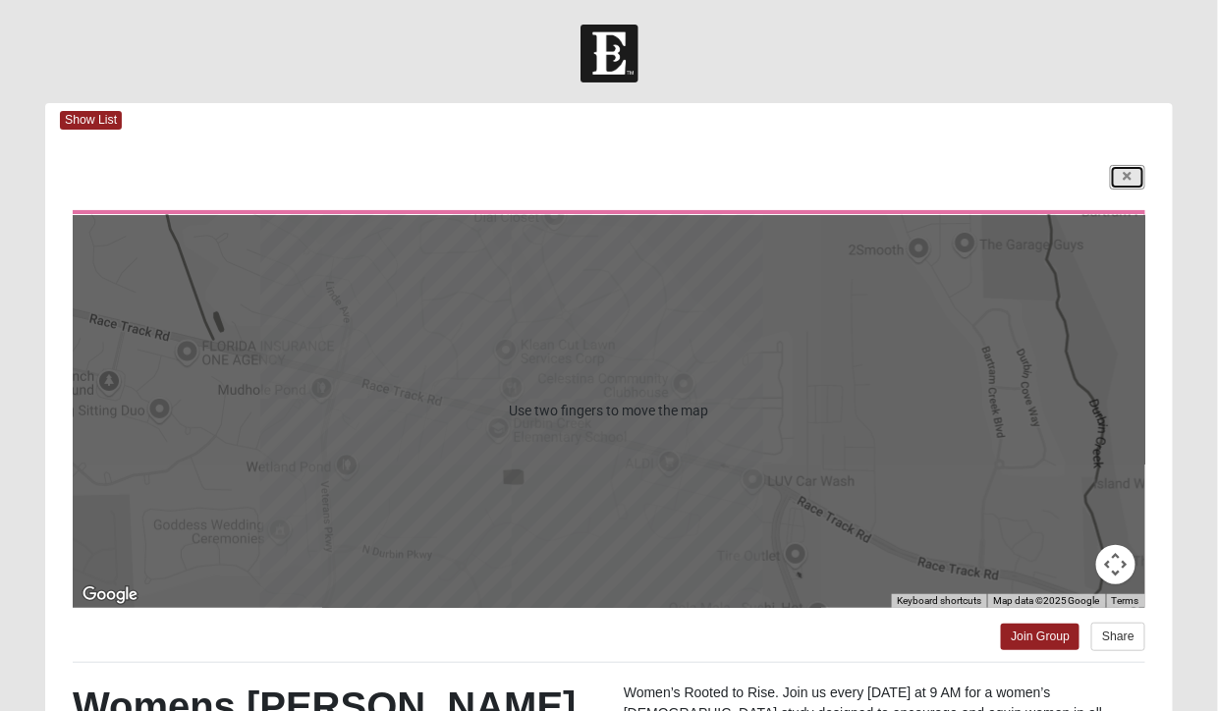
click at [1144, 169] on link at bounding box center [1127, 177] width 35 height 25
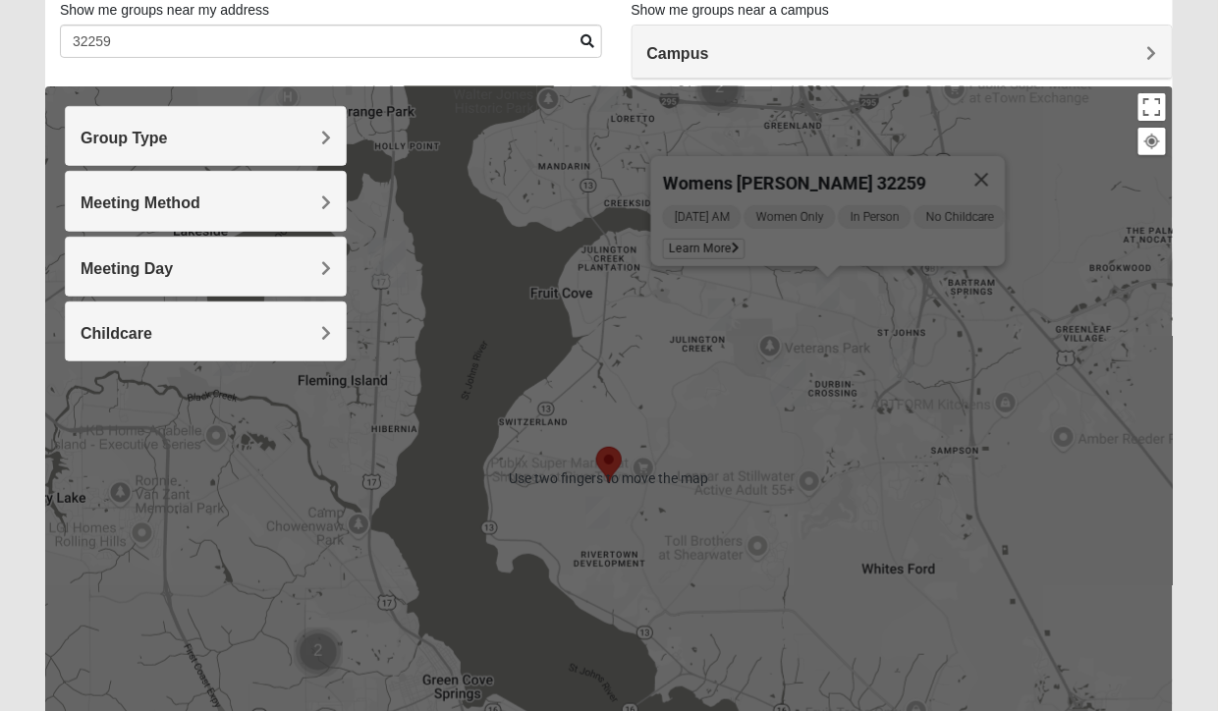
scroll to position [138, 0]
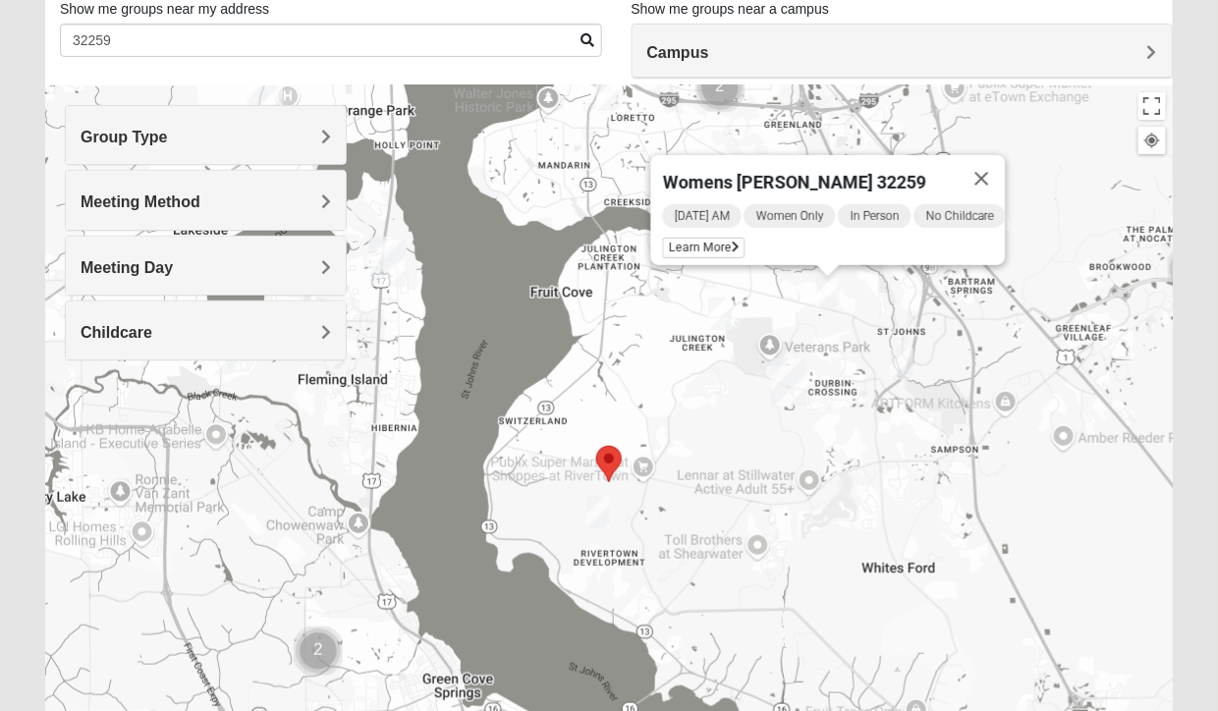
click at [908, 358] on img "Womens Herron 32259" at bounding box center [901, 364] width 39 height 48
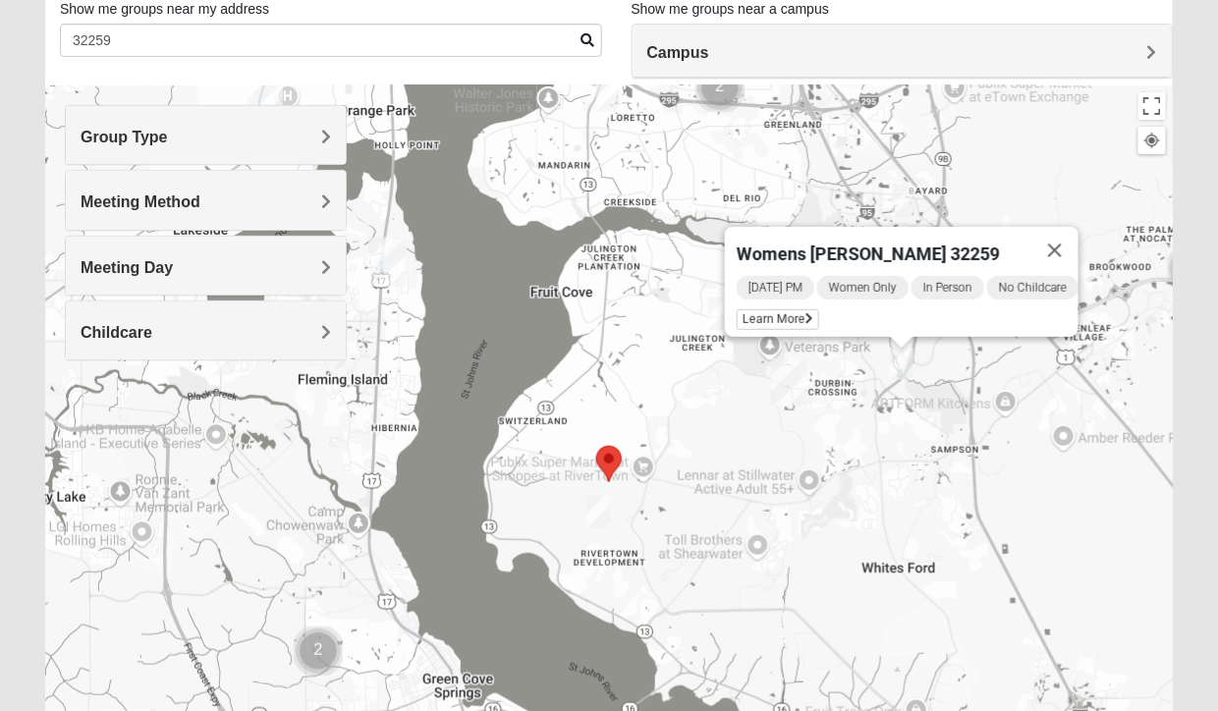
click at [986, 456] on div "Womens Herron 32259 Wednesday PM Women Only In Person No Childcare Learn More" at bounding box center [609, 478] width 1128 height 786
click at [1067, 230] on button "Close" at bounding box center [1054, 250] width 47 height 47
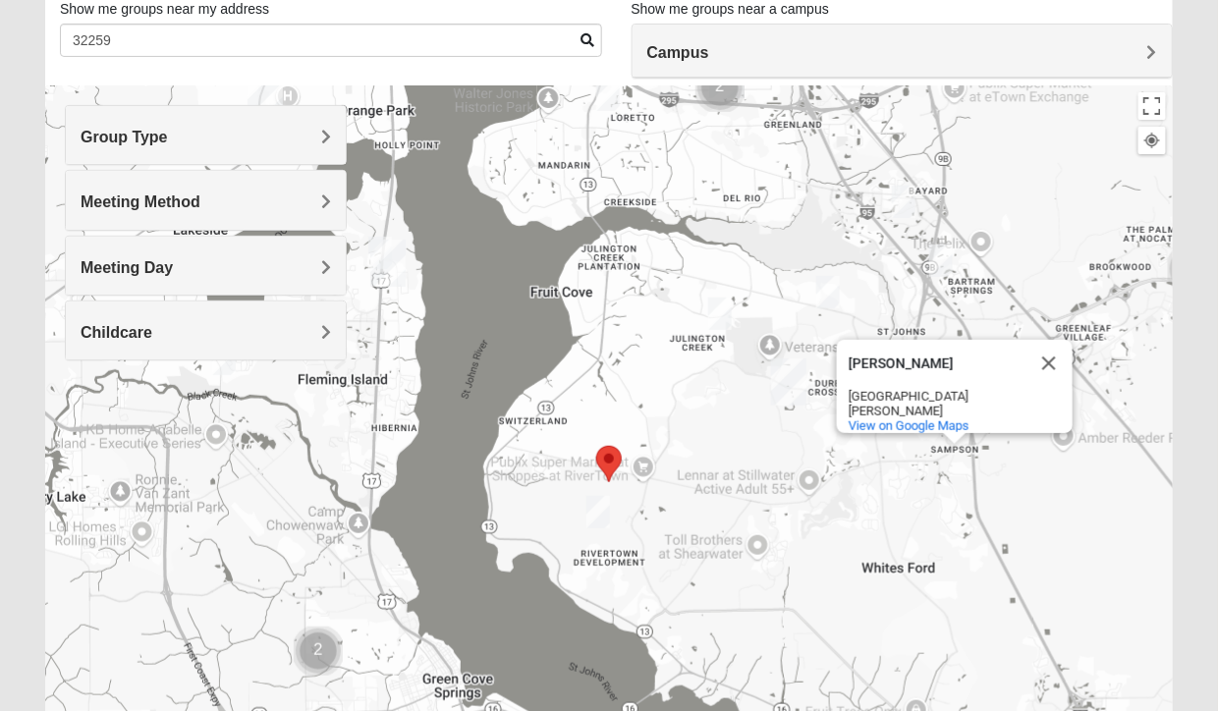
click at [737, 307] on img "Womens Iliff 32259" at bounding box center [719, 314] width 39 height 48
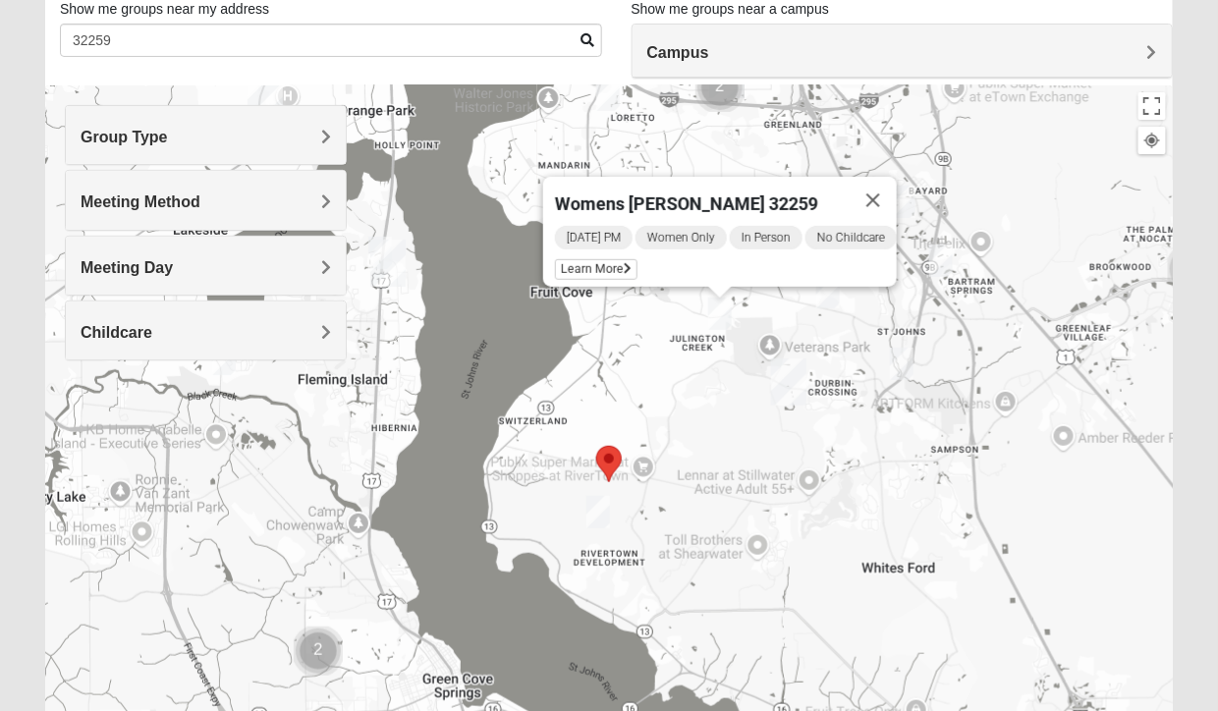
click at [880, 177] on button "Close" at bounding box center [873, 200] width 47 height 47
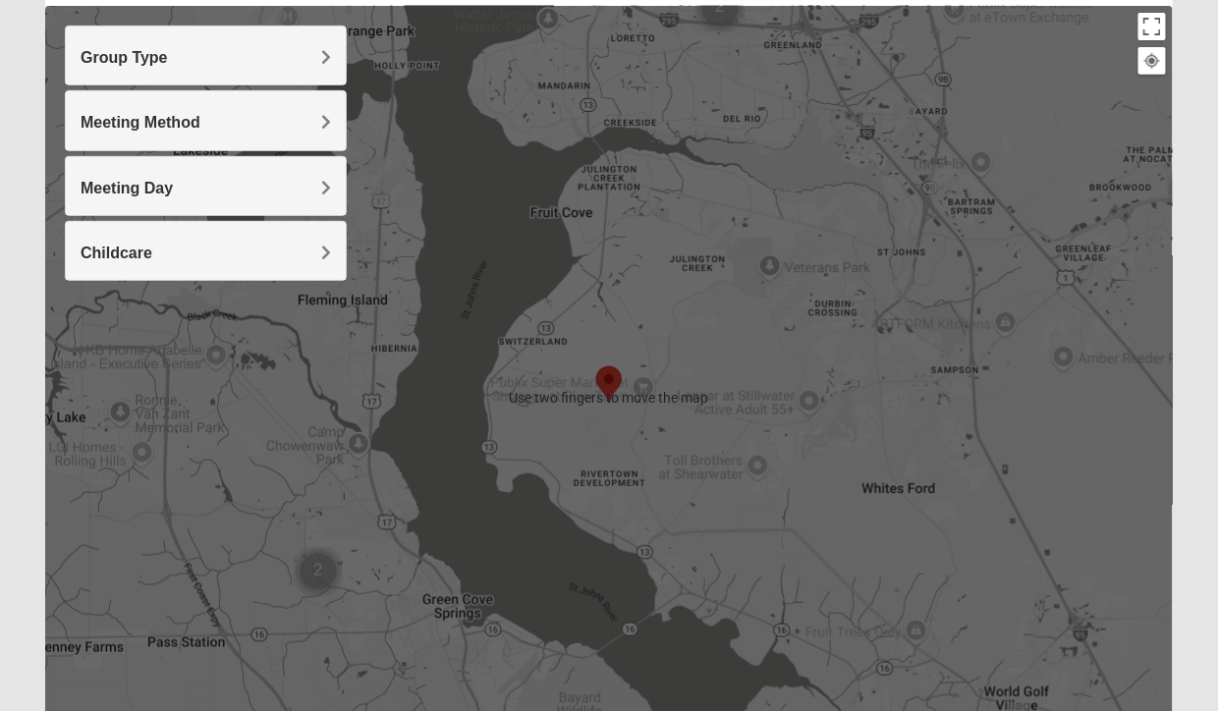
scroll to position [241, 0]
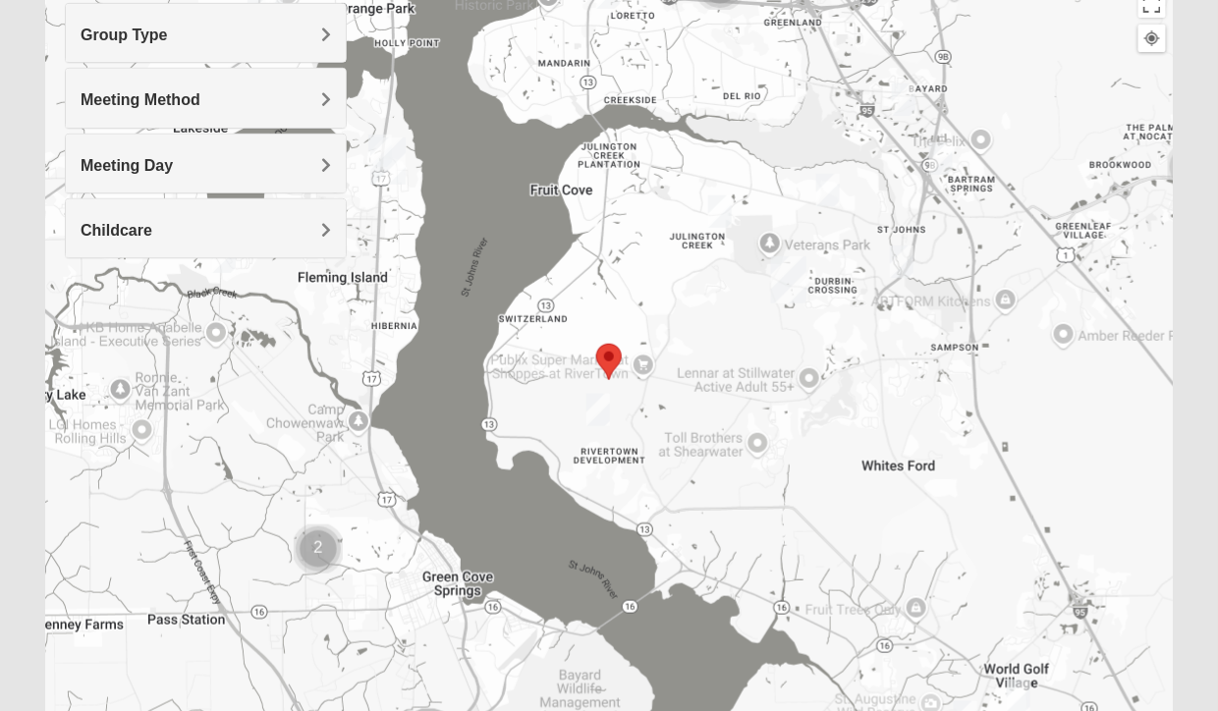
click at [598, 417] on img "Womens Caro 32259" at bounding box center [597, 410] width 39 height 48
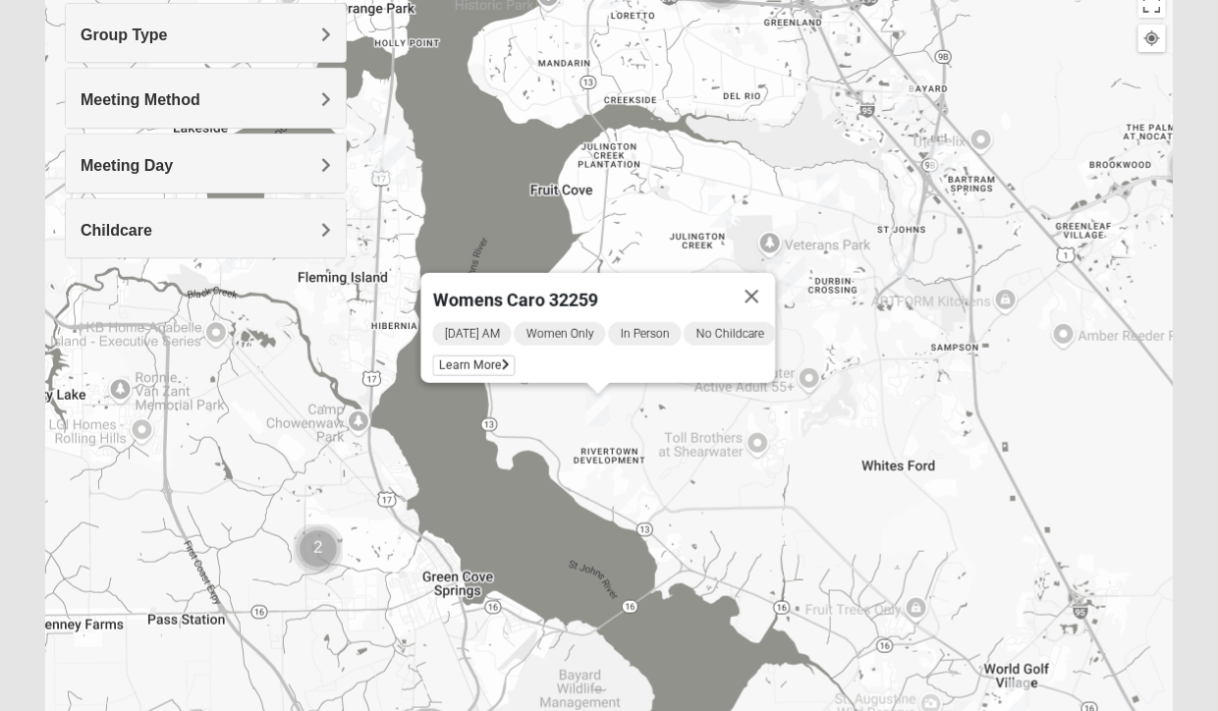
click at [602, 432] on img "Womens Caro 32259" at bounding box center [597, 410] width 39 height 48
click at [481, 356] on span "Learn More" at bounding box center [474, 366] width 83 height 21
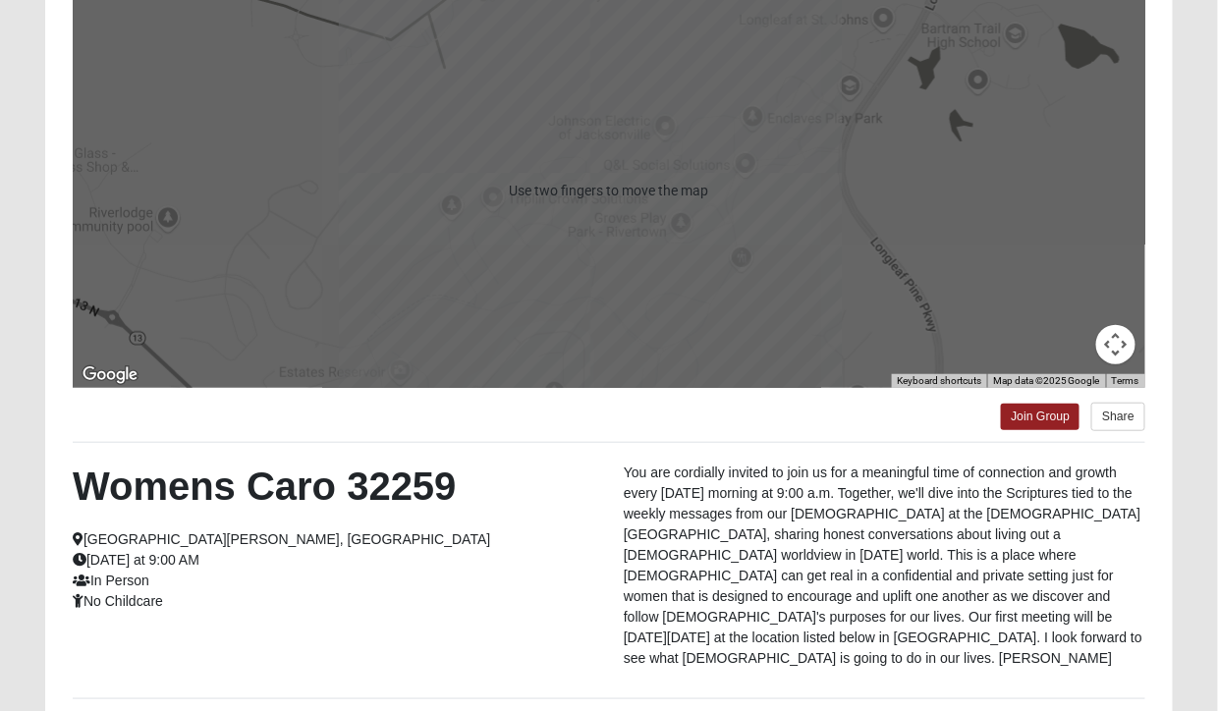
scroll to position [376, 0]
